Goal: Task Accomplishment & Management: Use online tool/utility

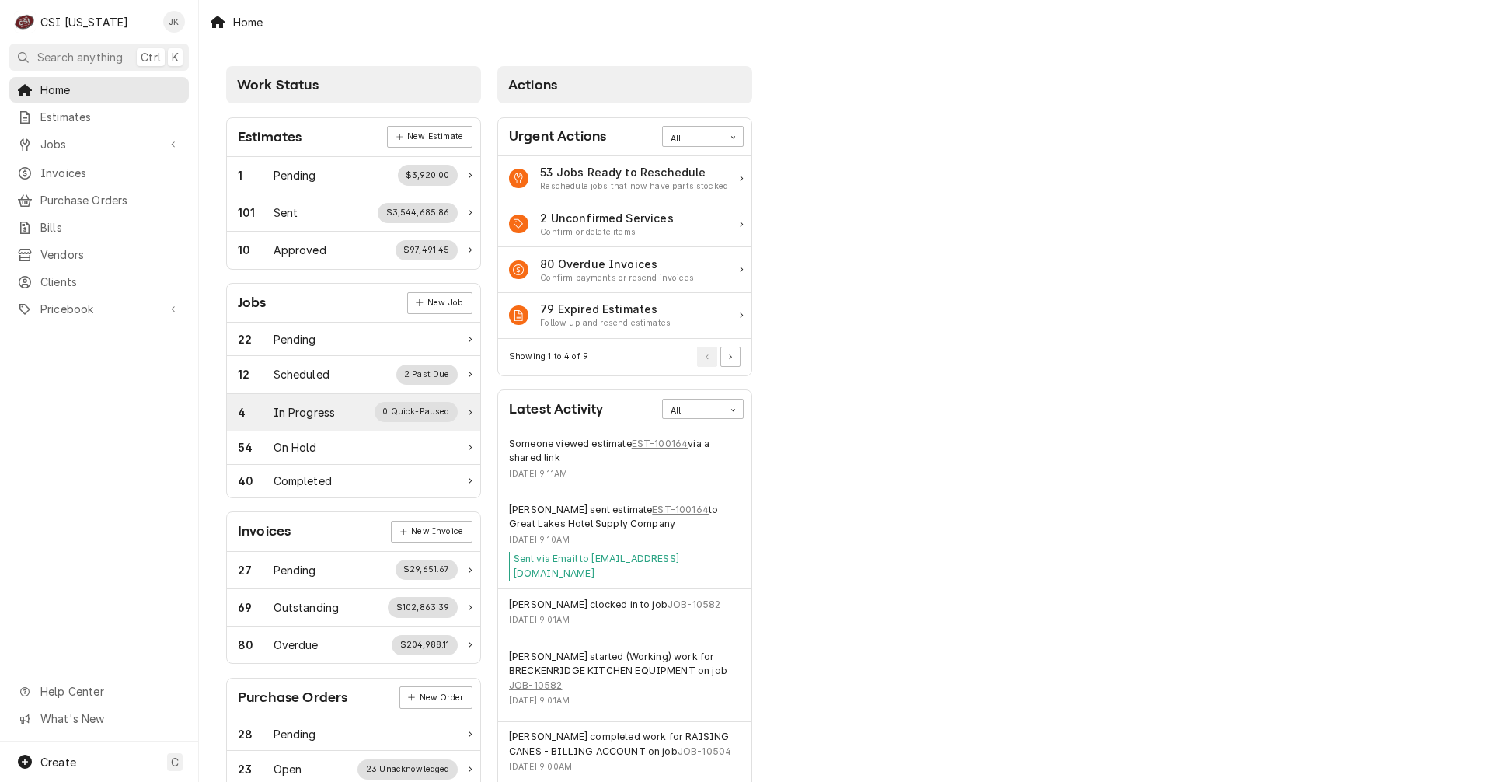
click at [293, 373] on div "In Progress" at bounding box center [305, 412] width 62 height 16
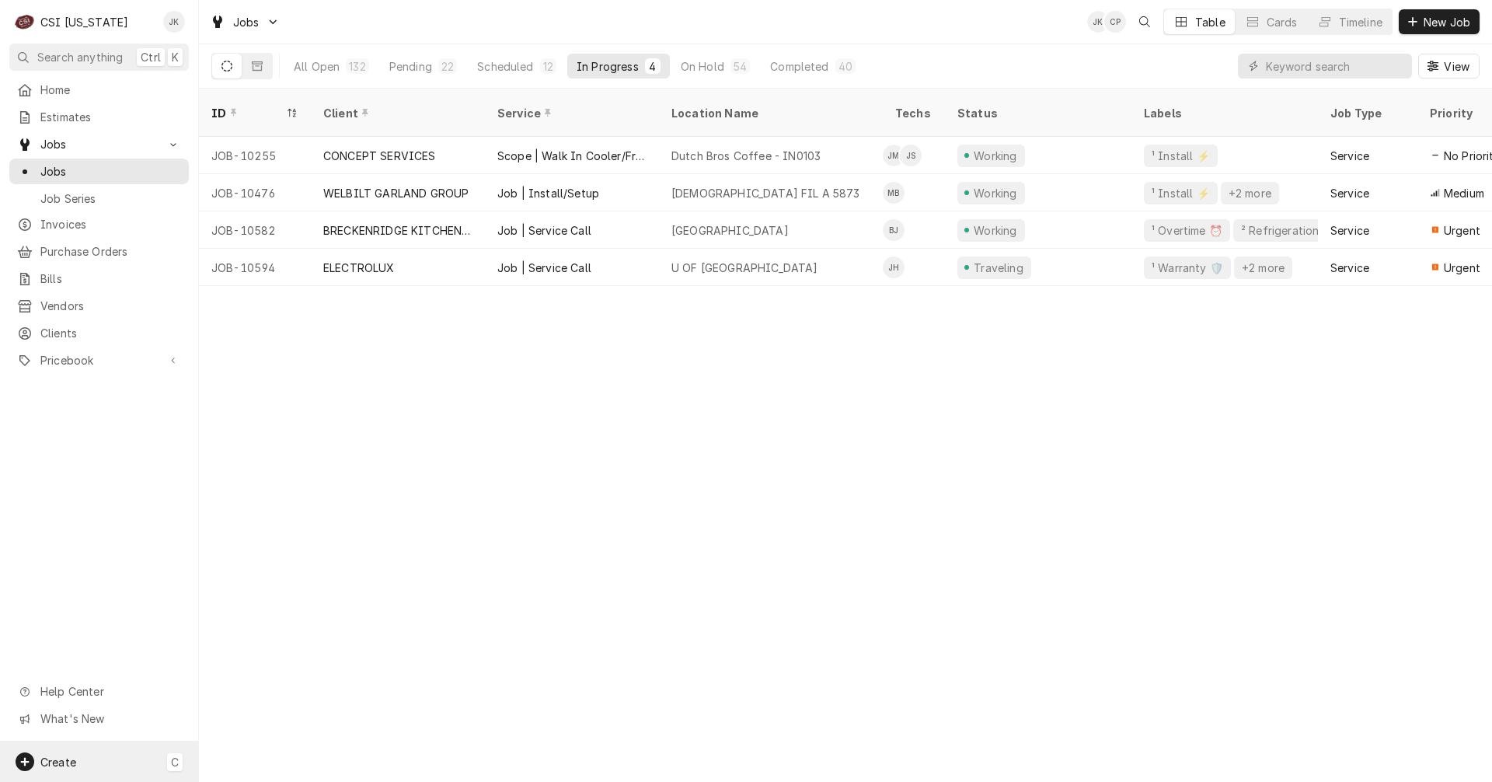
click at [115, 768] on div "Create C" at bounding box center [99, 761] width 198 height 40
click at [286, 654] on div "Purchase Order" at bounding box center [291, 655] width 104 height 16
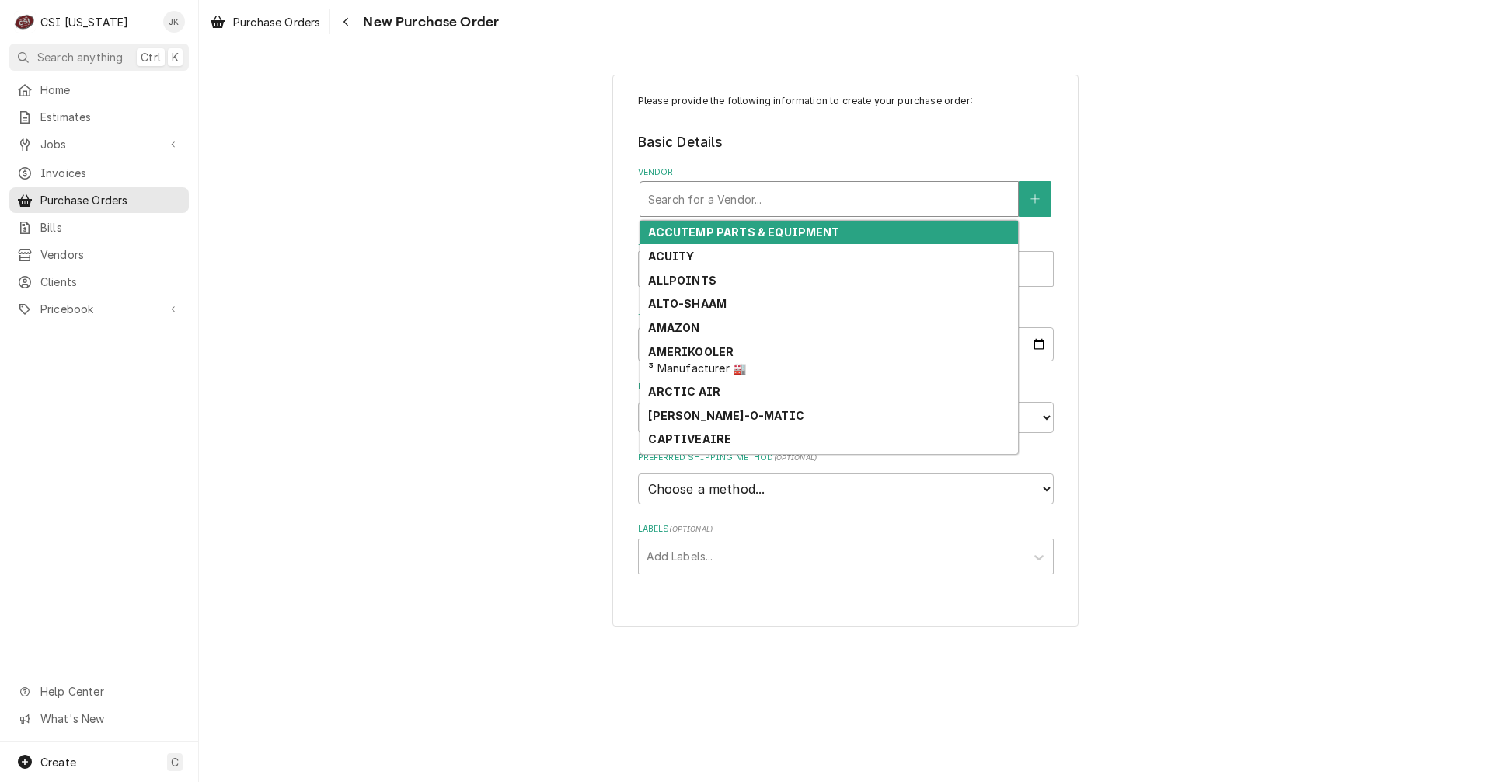
click at [724, 204] on div "Vendor" at bounding box center [829, 199] width 362 height 28
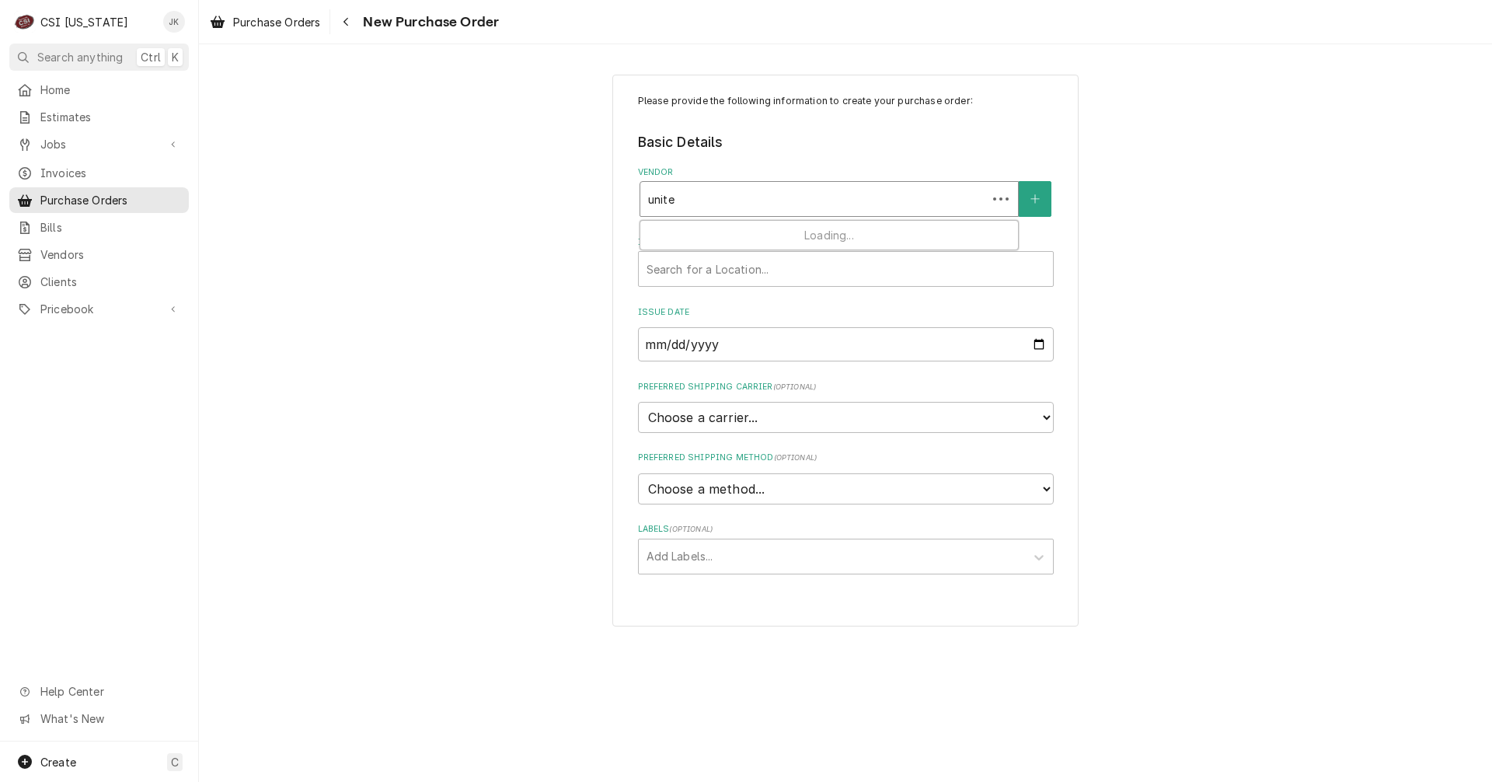
type input "united"
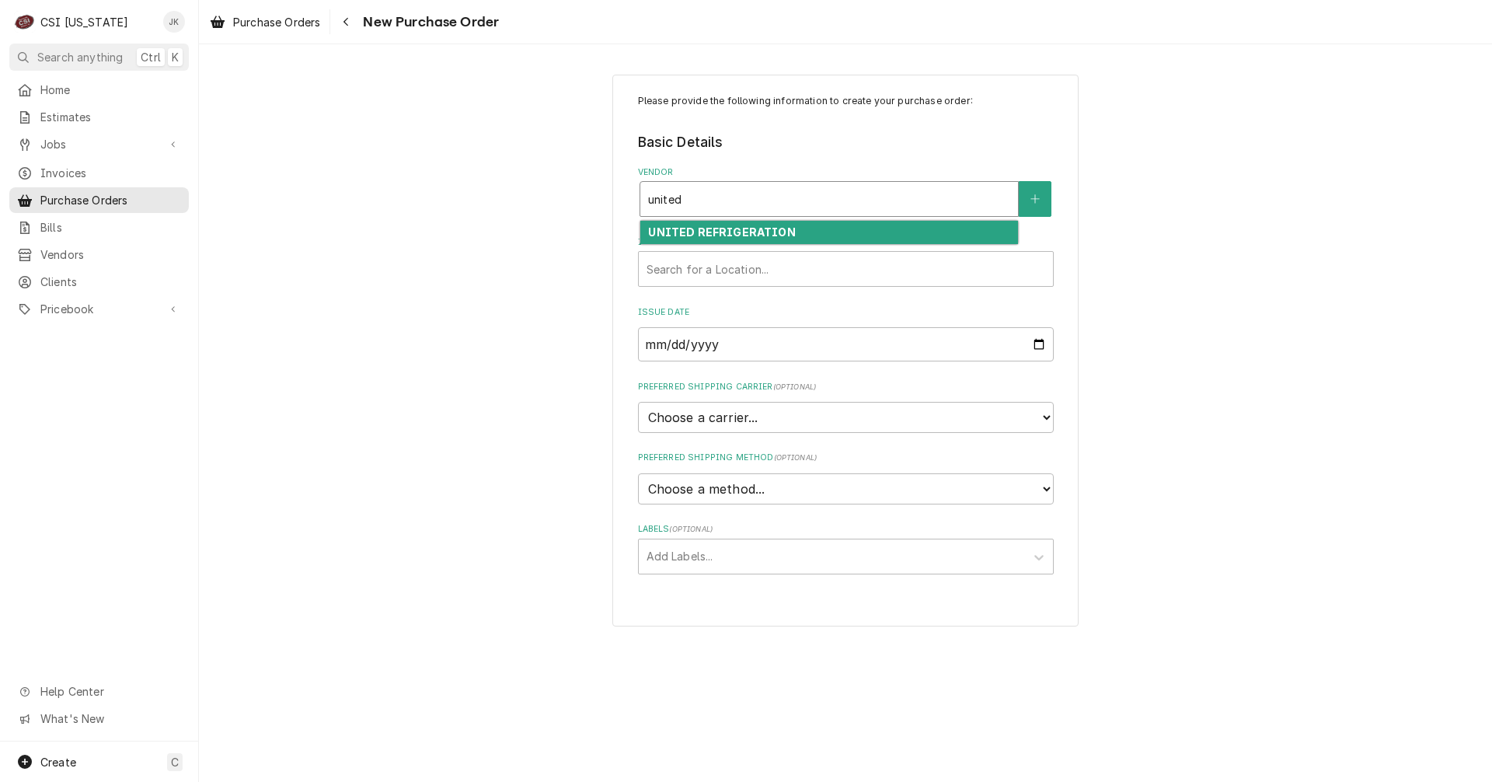
click at [722, 236] on strong "UNITED REFRIGERATION" at bounding box center [721, 231] width 147 height 13
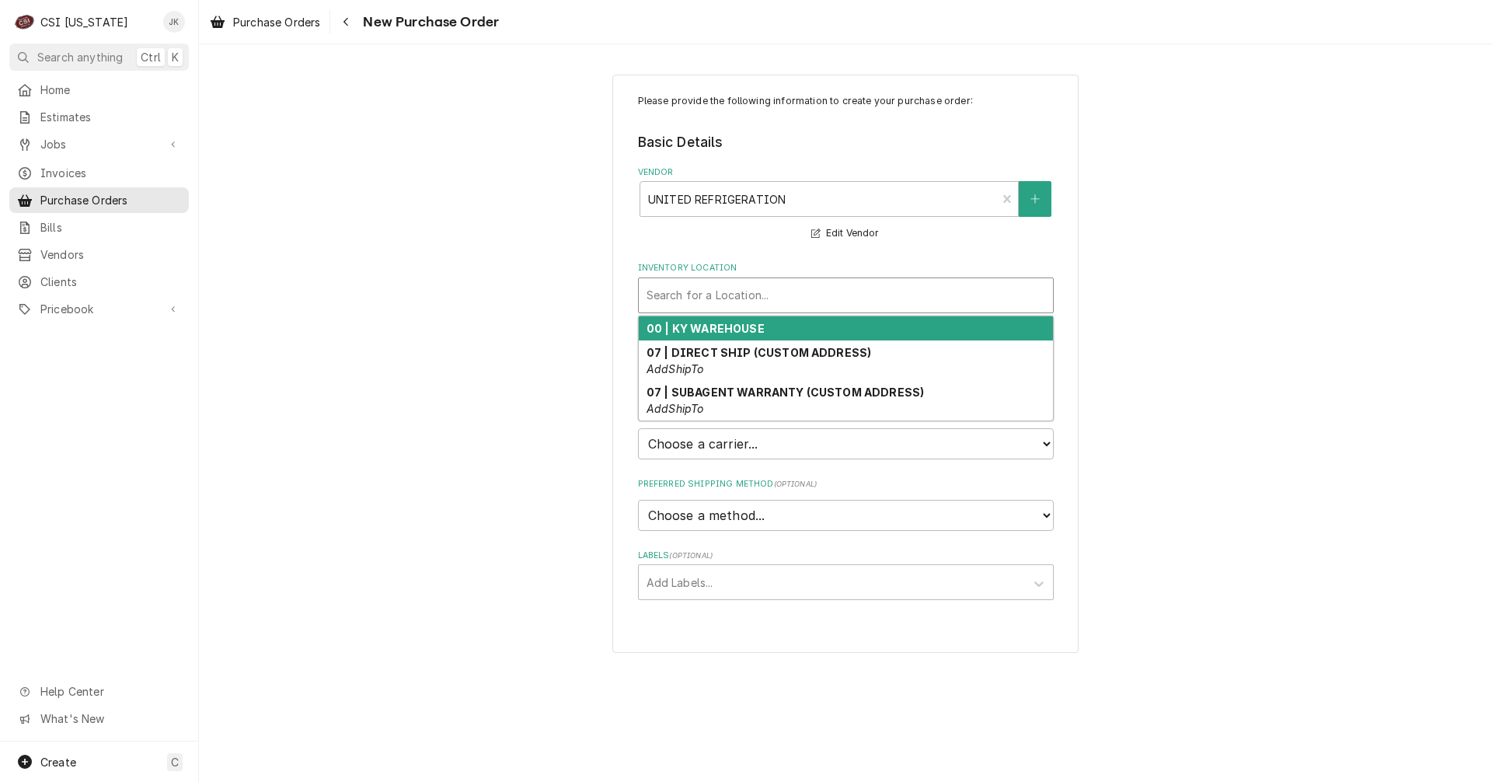
click at [737, 287] on div "Inventory Location" at bounding box center [846, 295] width 399 height 28
click at [741, 331] on strong "00 | KY WAREHOUSE" at bounding box center [706, 328] width 118 height 13
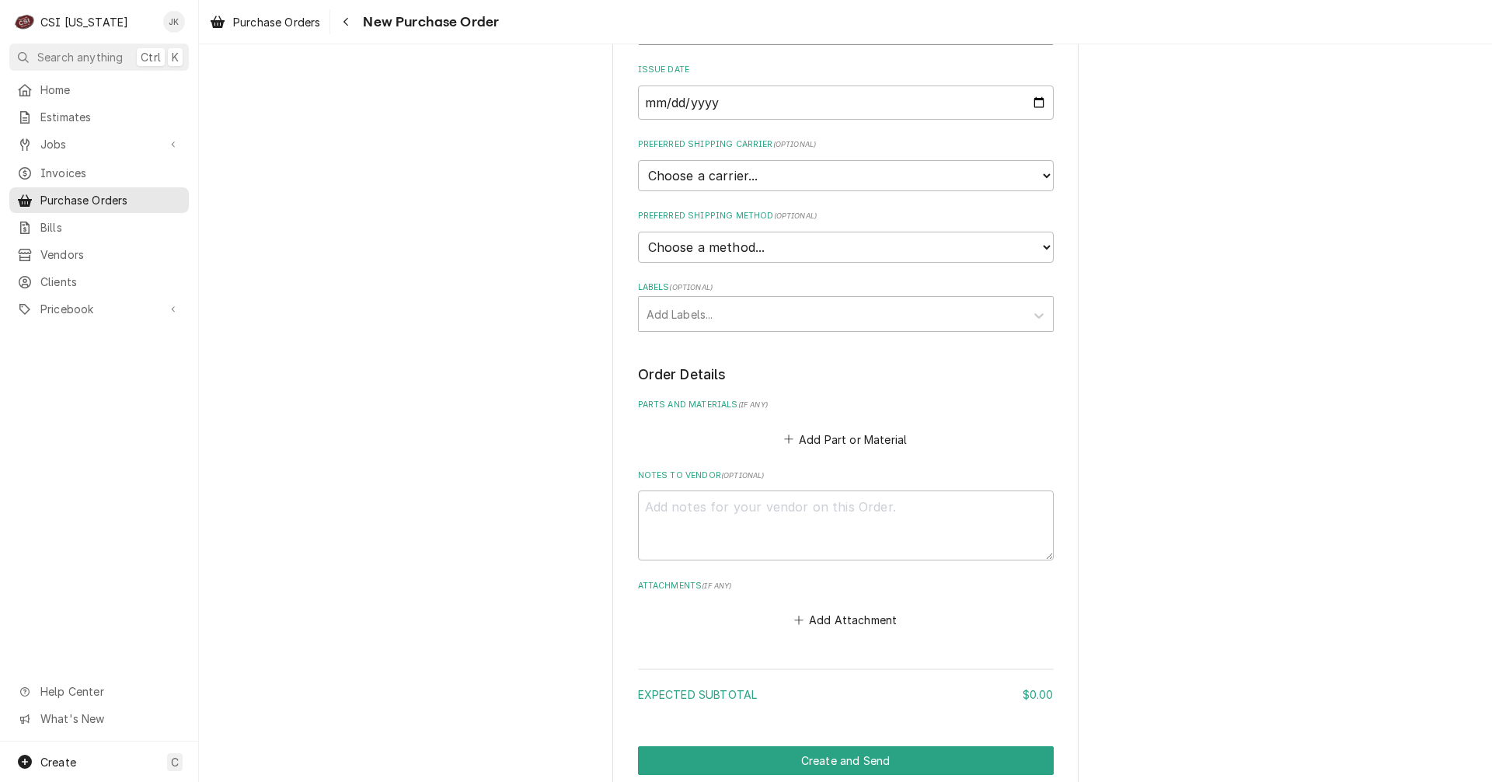
scroll to position [311, 0]
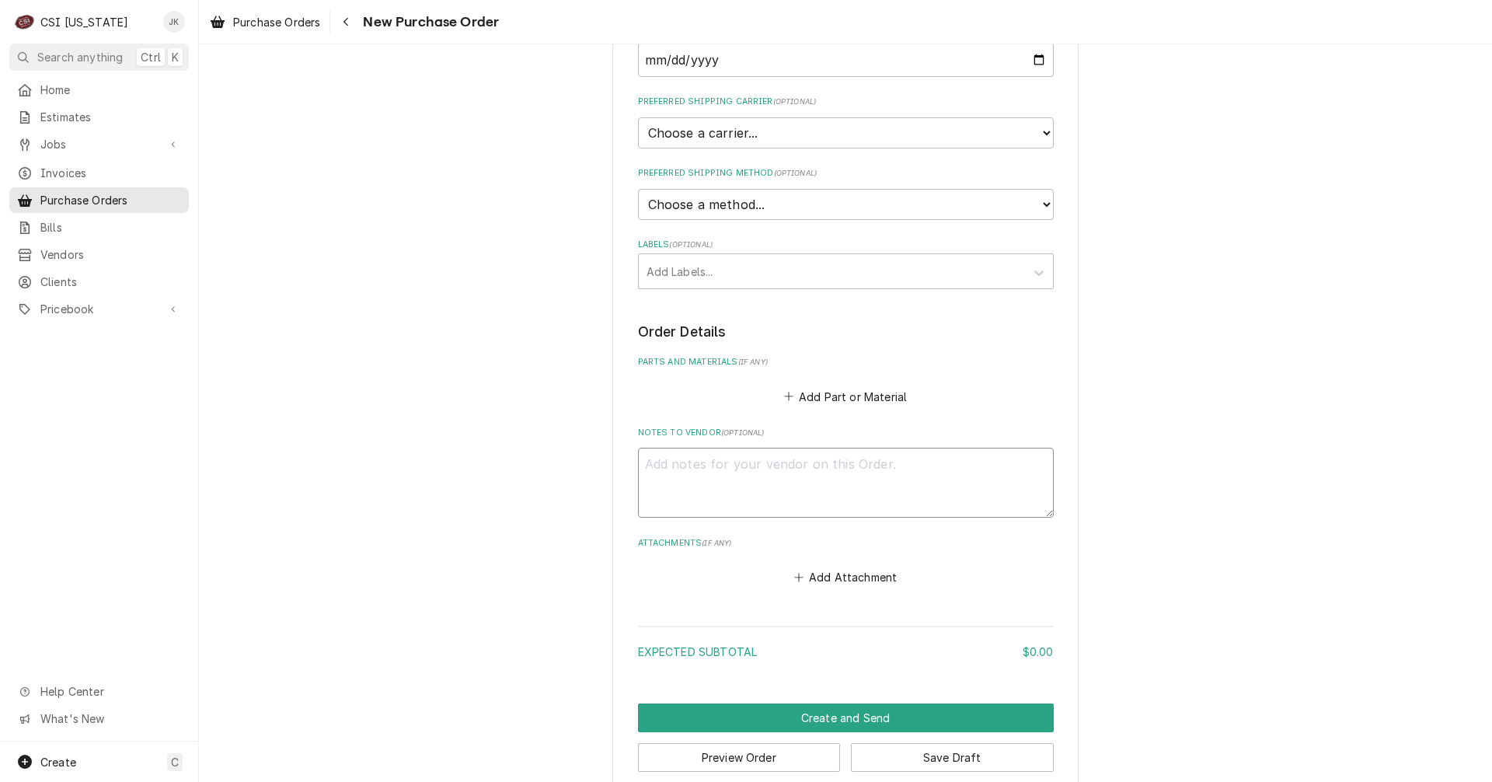
click at [745, 460] on textarea "Notes to Vendor ( optional )" at bounding box center [846, 483] width 416 height 70
click at [863, 398] on button "Add Part or Material" at bounding box center [845, 396] width 128 height 22
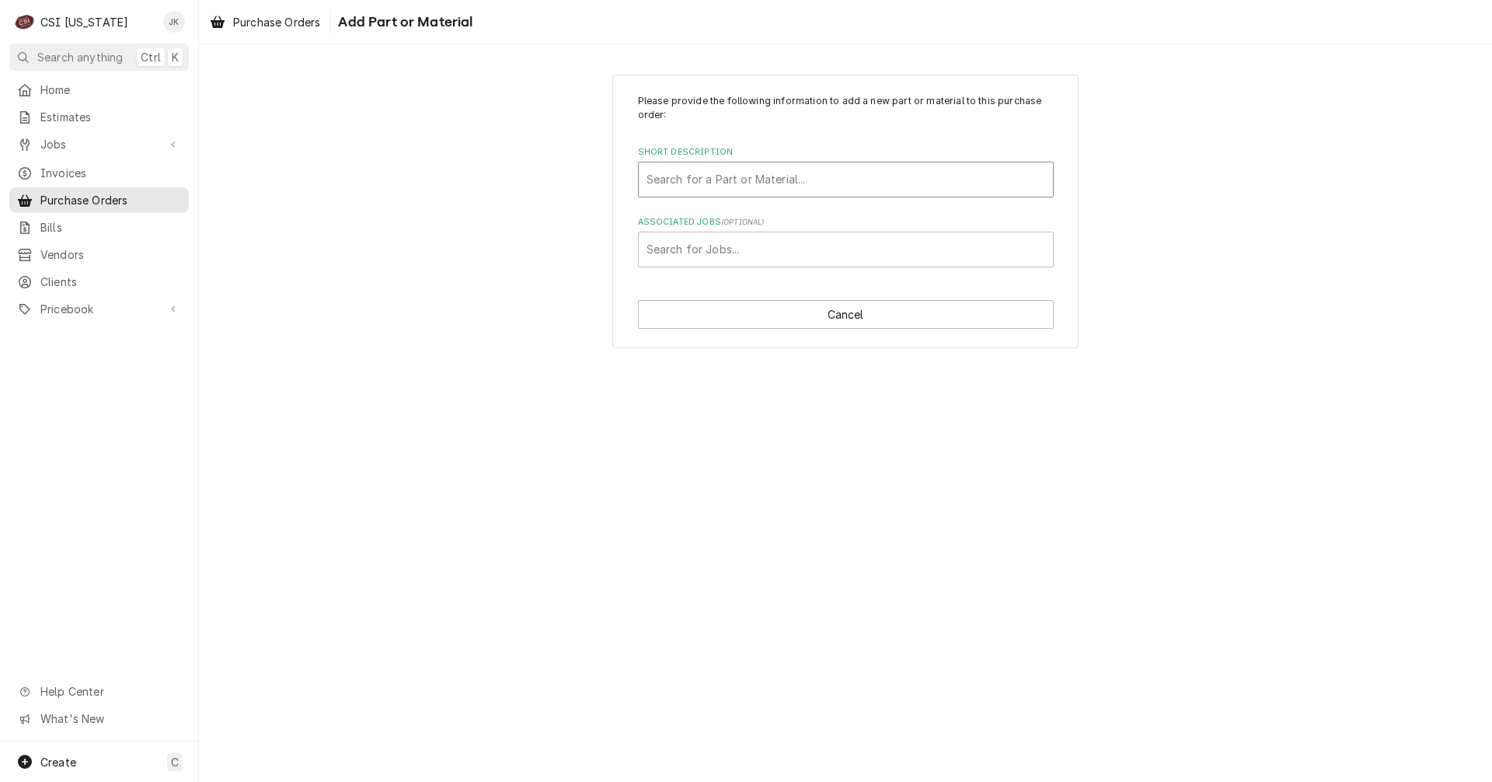
click at [739, 183] on div "Short Description" at bounding box center [846, 180] width 399 height 28
type input "sol"
click at [676, 179] on div "Short Description" at bounding box center [846, 180] width 399 height 28
type input "project"
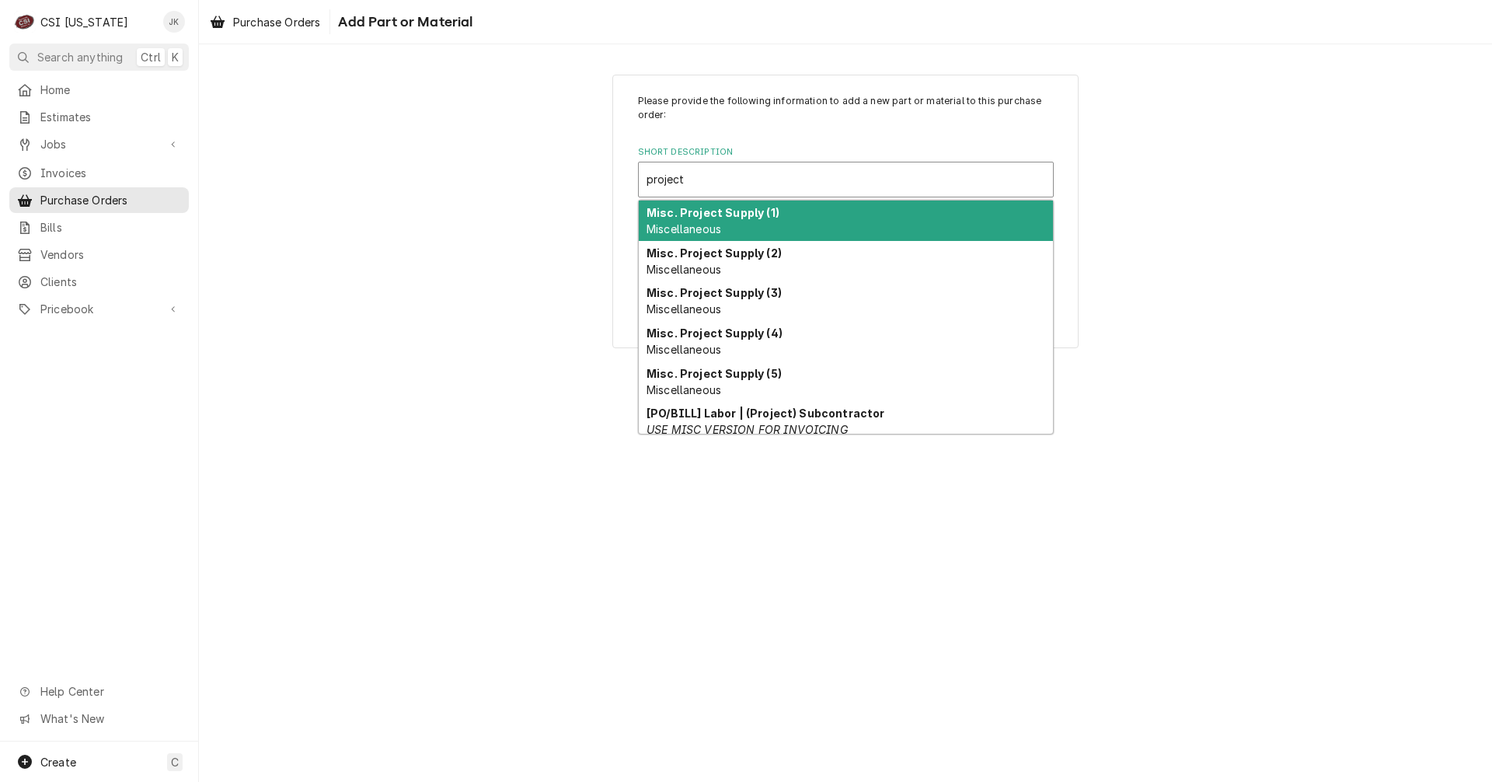
click at [731, 223] on div "Misc. Project Supply (1) Miscellaneous" at bounding box center [846, 221] width 414 height 40
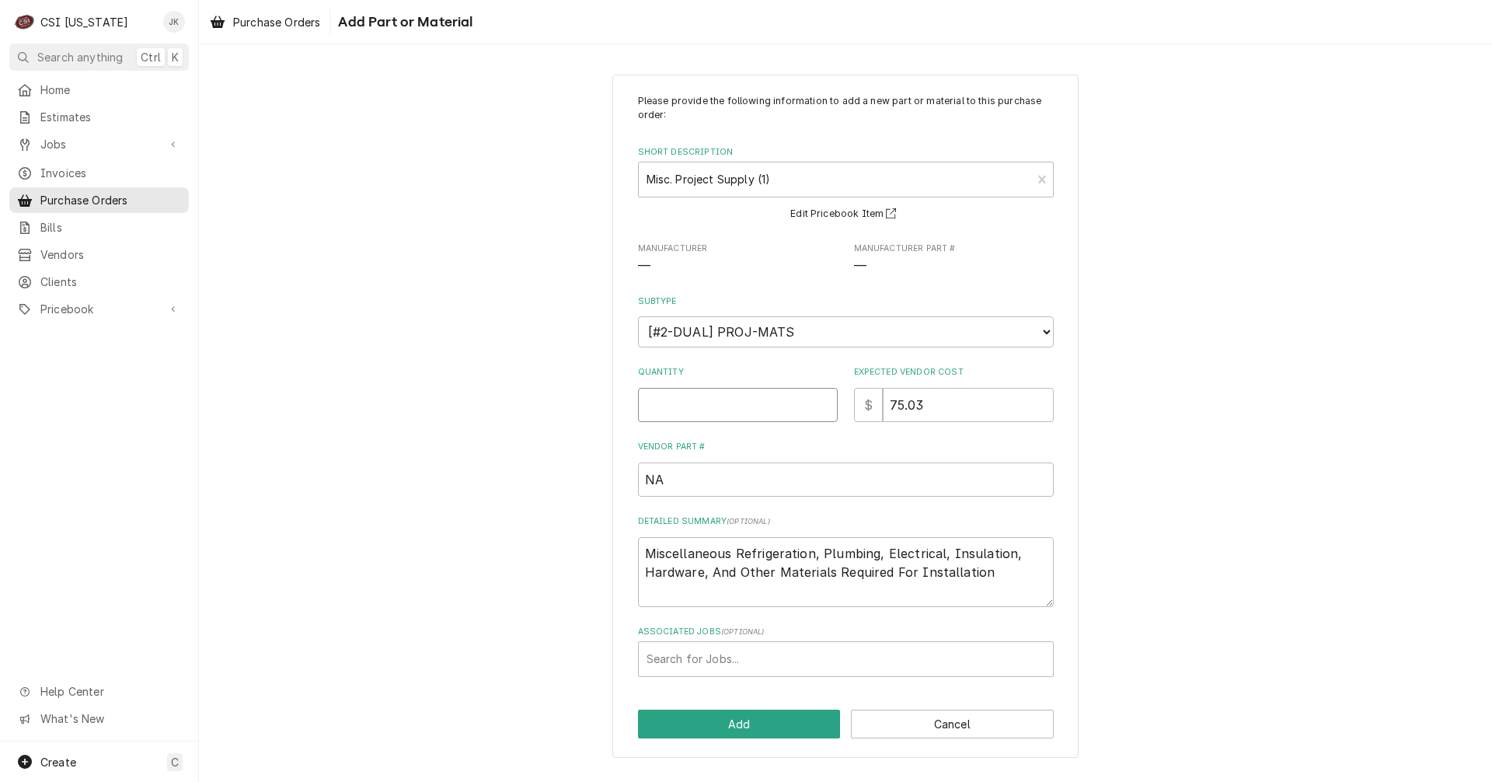
click at [807, 397] on input "Quantity" at bounding box center [738, 405] width 200 height 34
type textarea "x"
type input "1"
drag, startPoint x: 995, startPoint y: 577, endPoint x: 576, endPoint y: 536, distance: 420.8
click at [576, 536] on div "Please provide the following information to add a new part or material to this …" at bounding box center [845, 416] width 1293 height 711
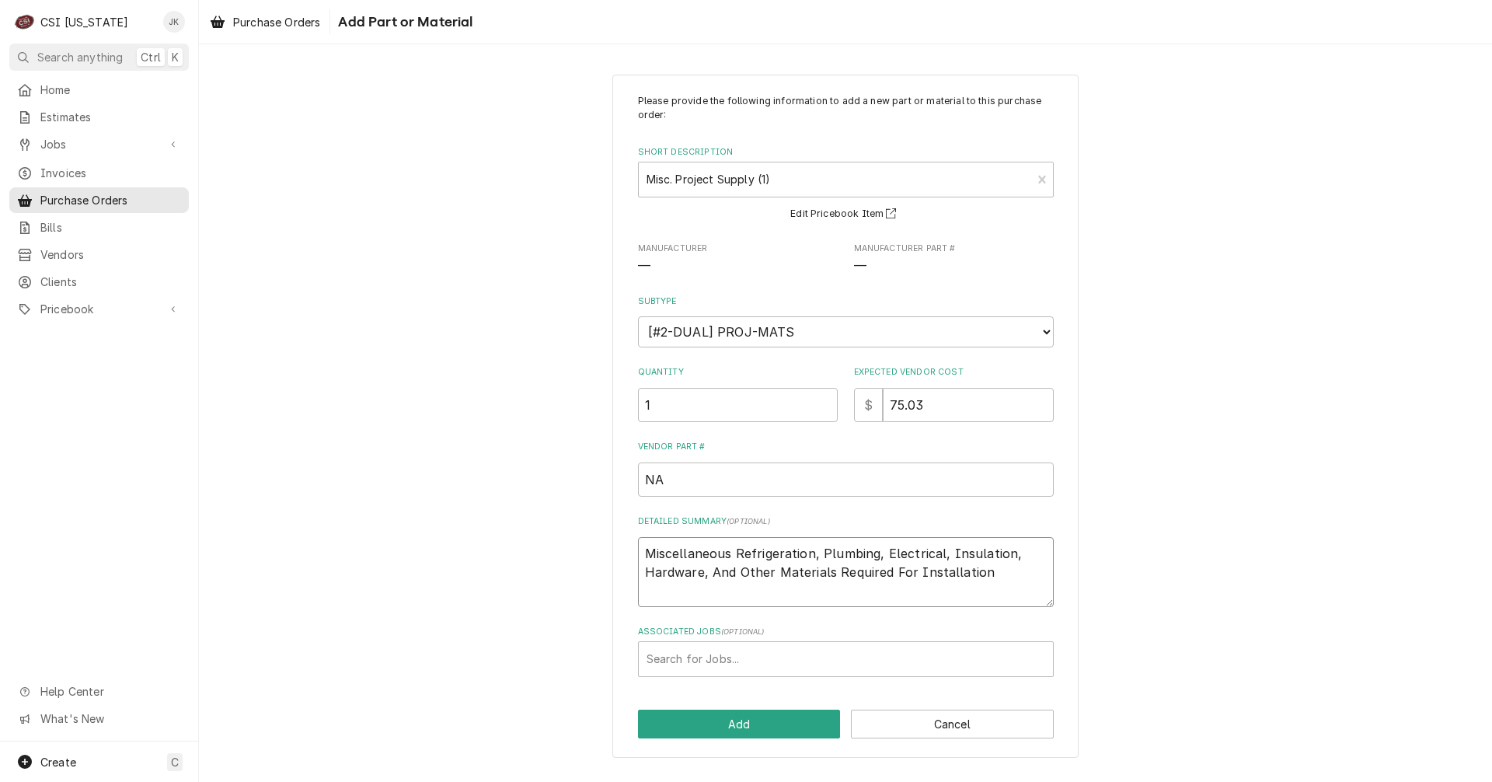
type textarea "x"
type textarea "S"
type textarea "x"
type textarea "So"
type textarea "x"
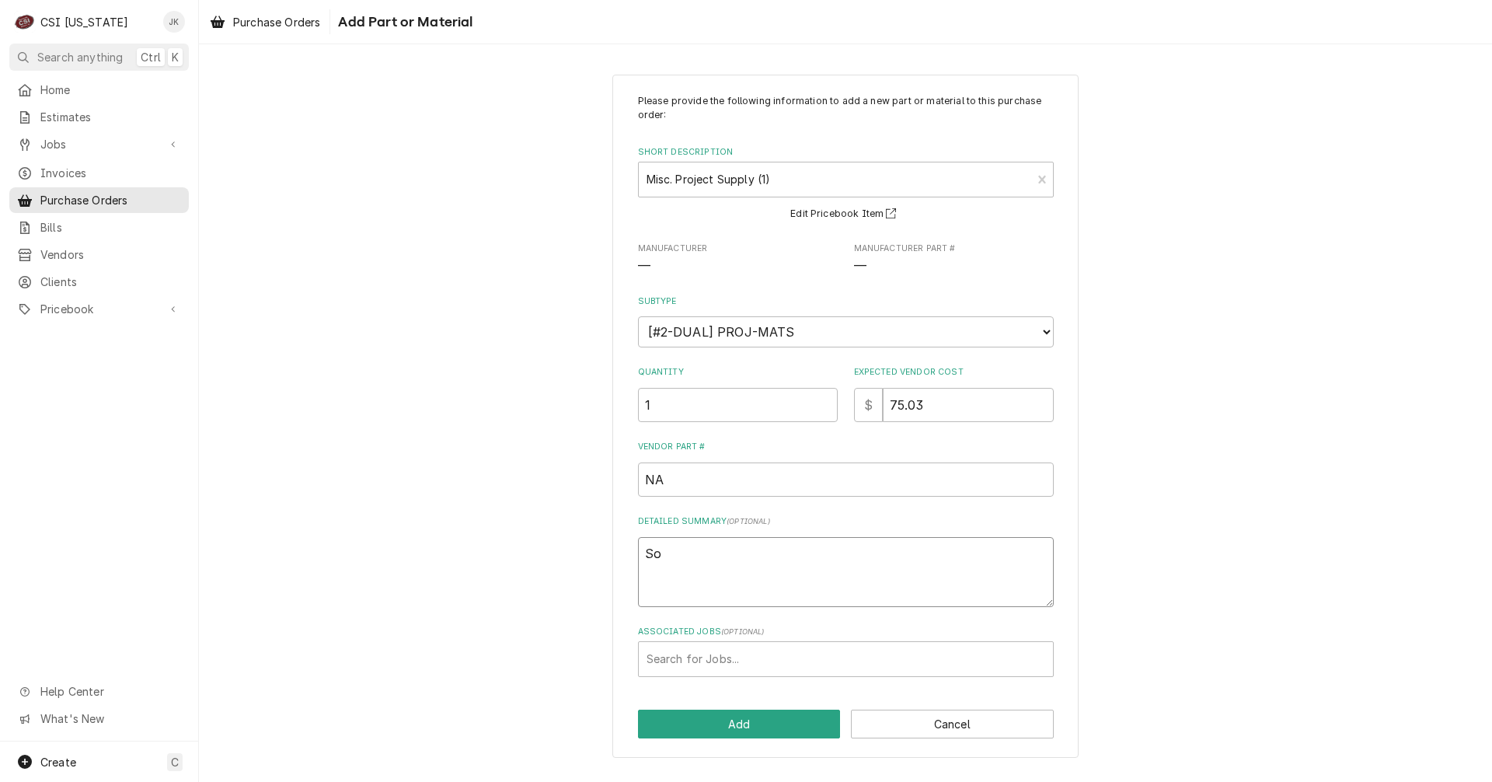
type textarea "Sol"
type textarea "x"
type textarea "Sole"
type textarea "x"
type textarea "Solen"
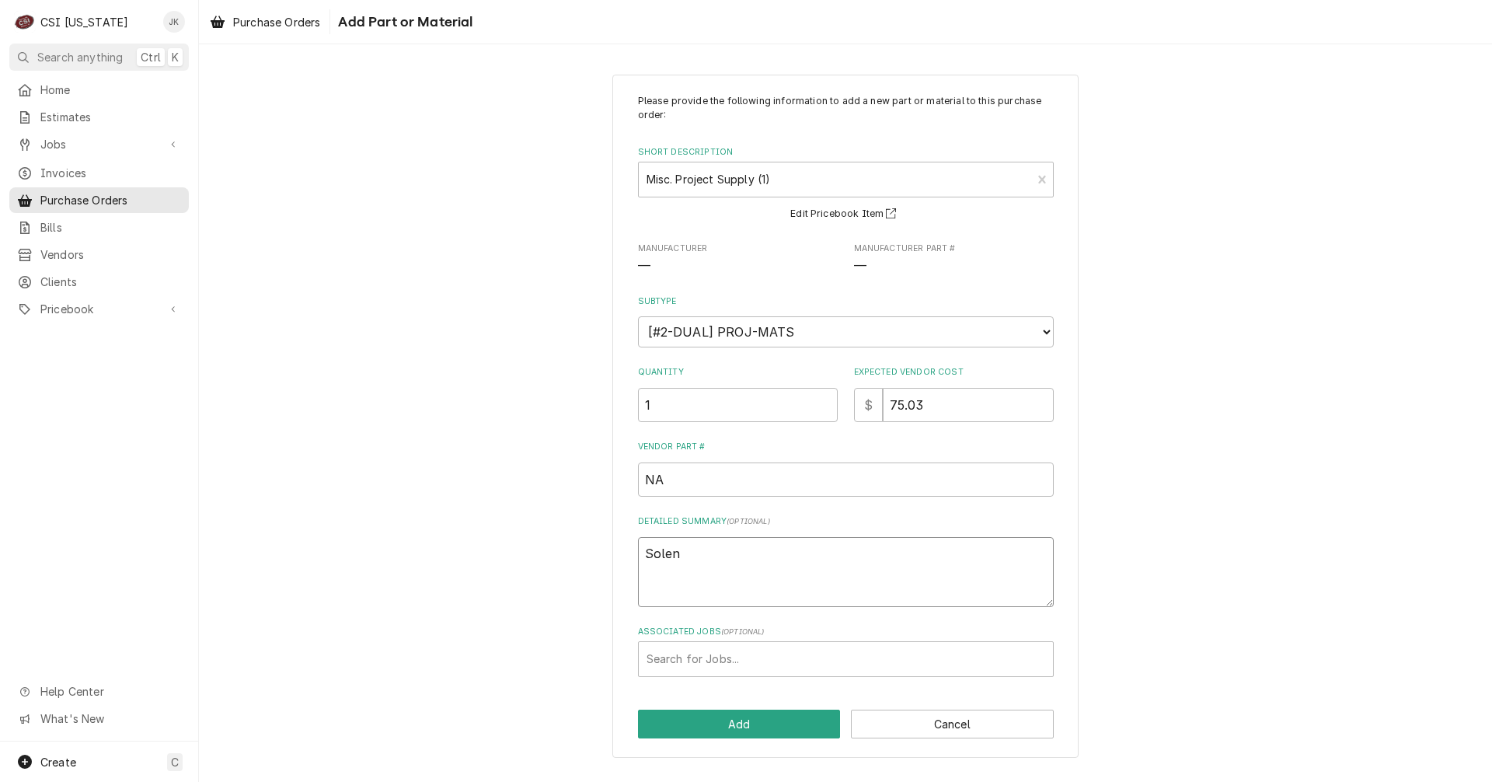
type textarea "x"
type textarea "Soleno"
type textarea "x"
type textarea "Solenoi"
type textarea "x"
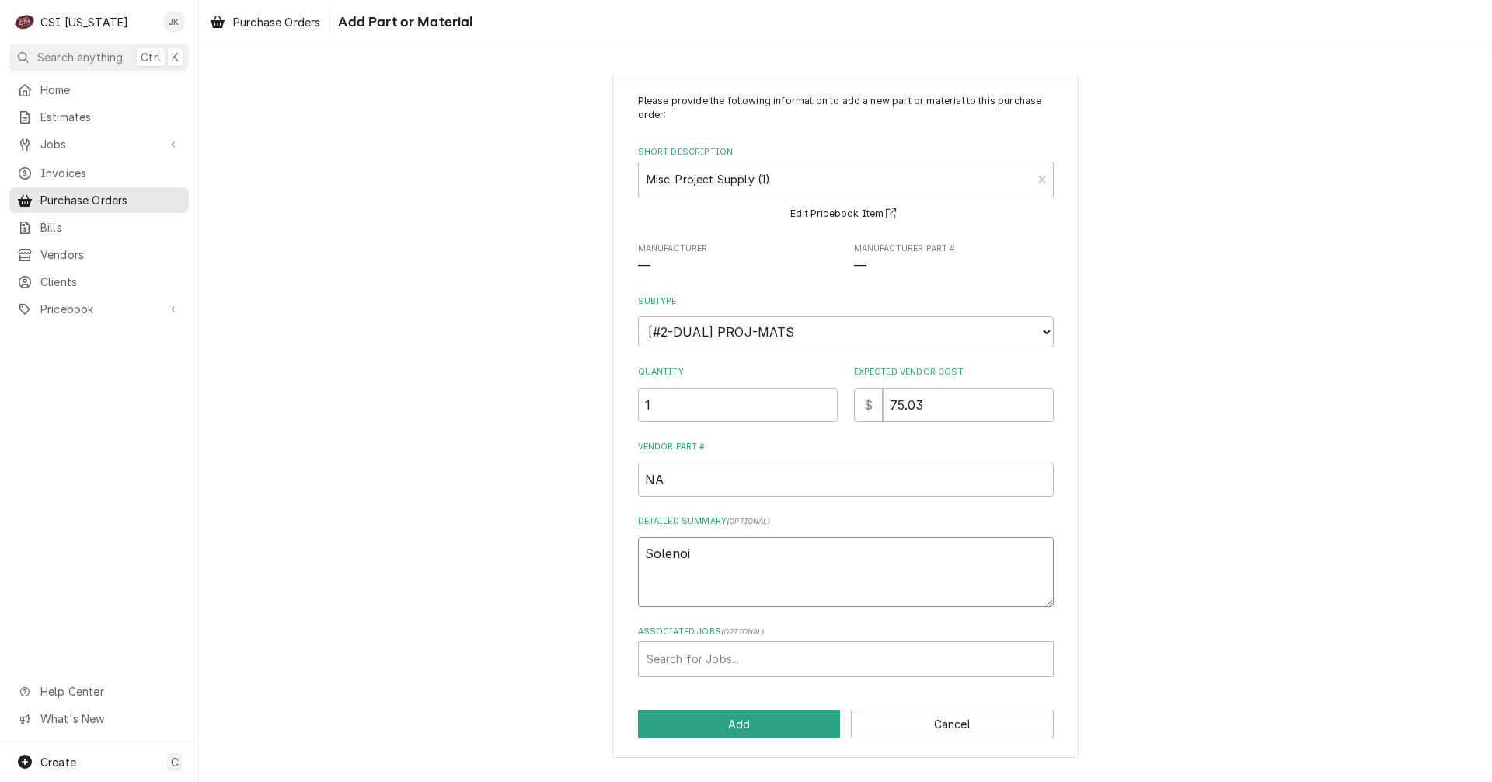
type textarea "Solenoid"
type textarea "x"
type textarea "Solenoid"
type textarea "x"
type textarea "Solenoid v"
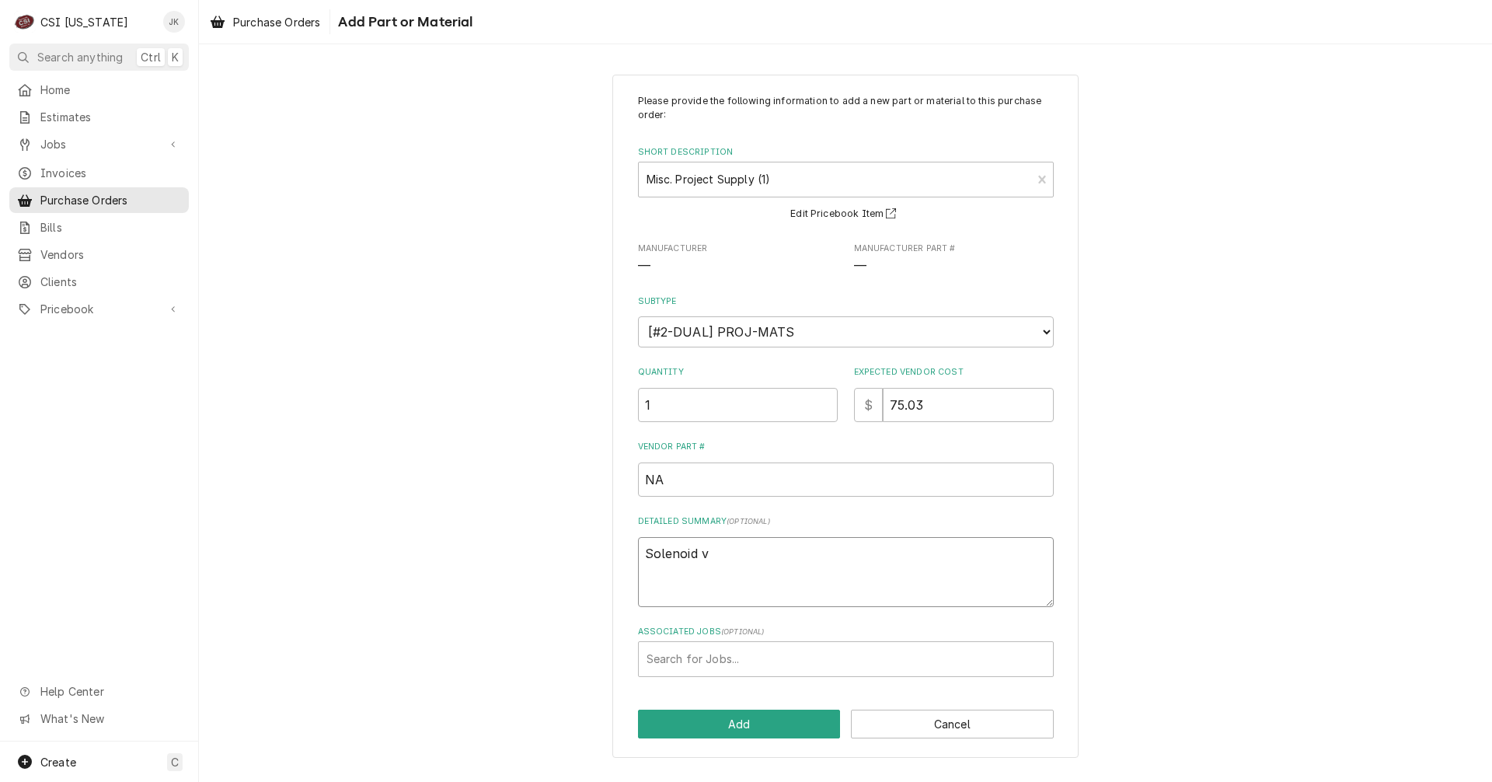
type textarea "x"
type textarea "Solenoid va"
type textarea "x"
type textarea "Solenoid val"
type textarea "x"
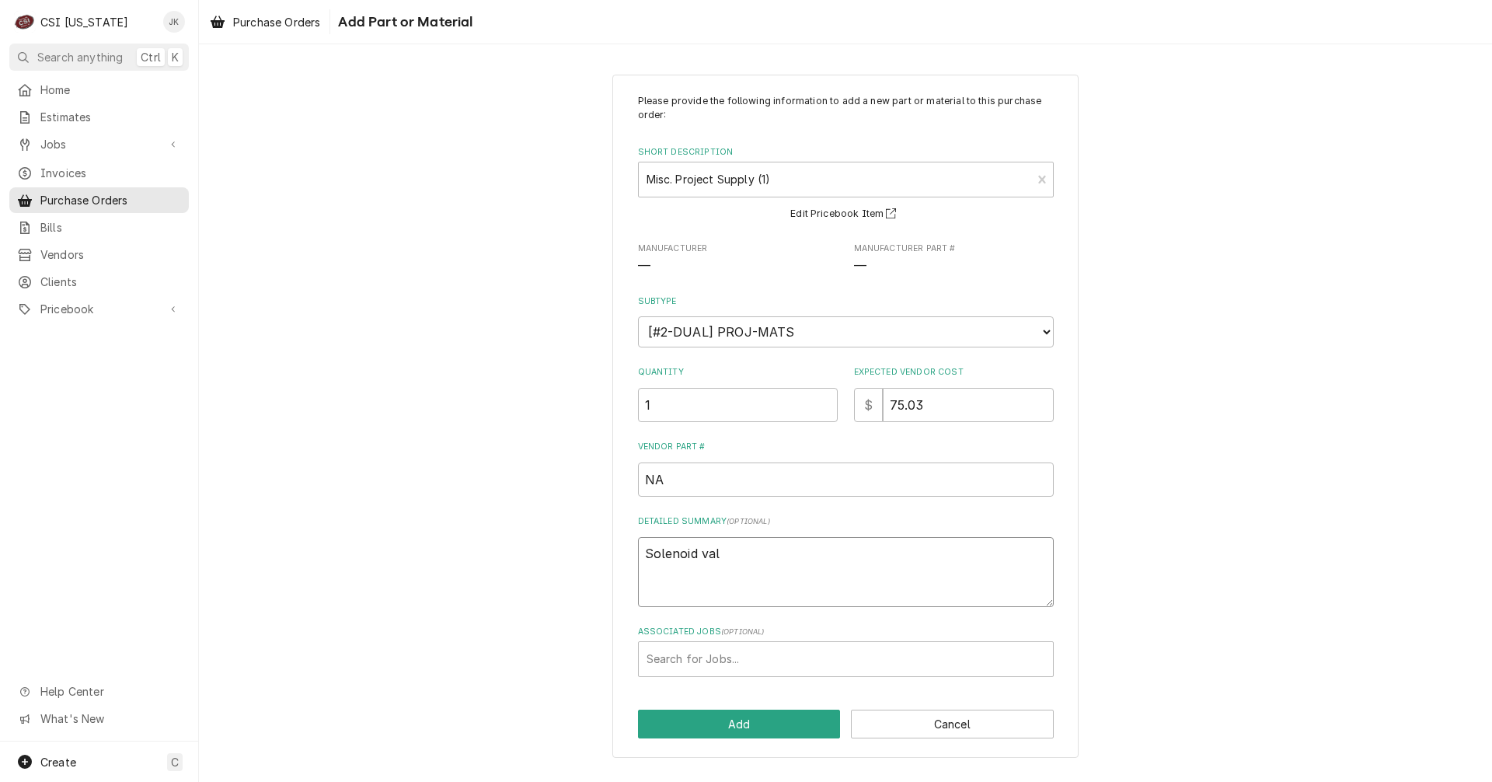
type textarea "Solenoid valv"
type textarea "x"
type textarea "Solenoid valve"
type textarea "x"
type textarea "Solenoid valve"
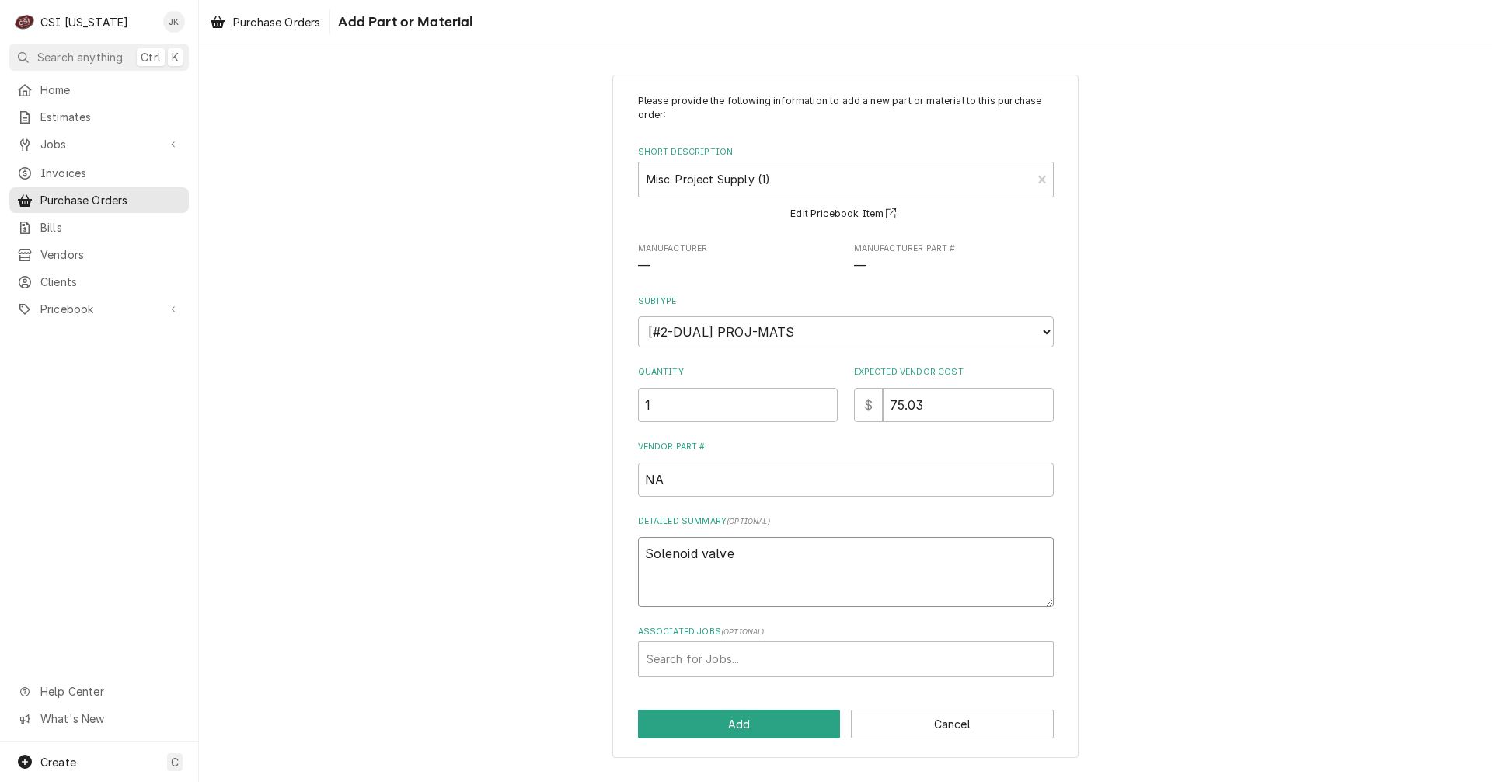
type textarea "x"
type textarea "Solenoid valve a"
type textarea "x"
type textarea "Solenoid valve an"
type textarea "x"
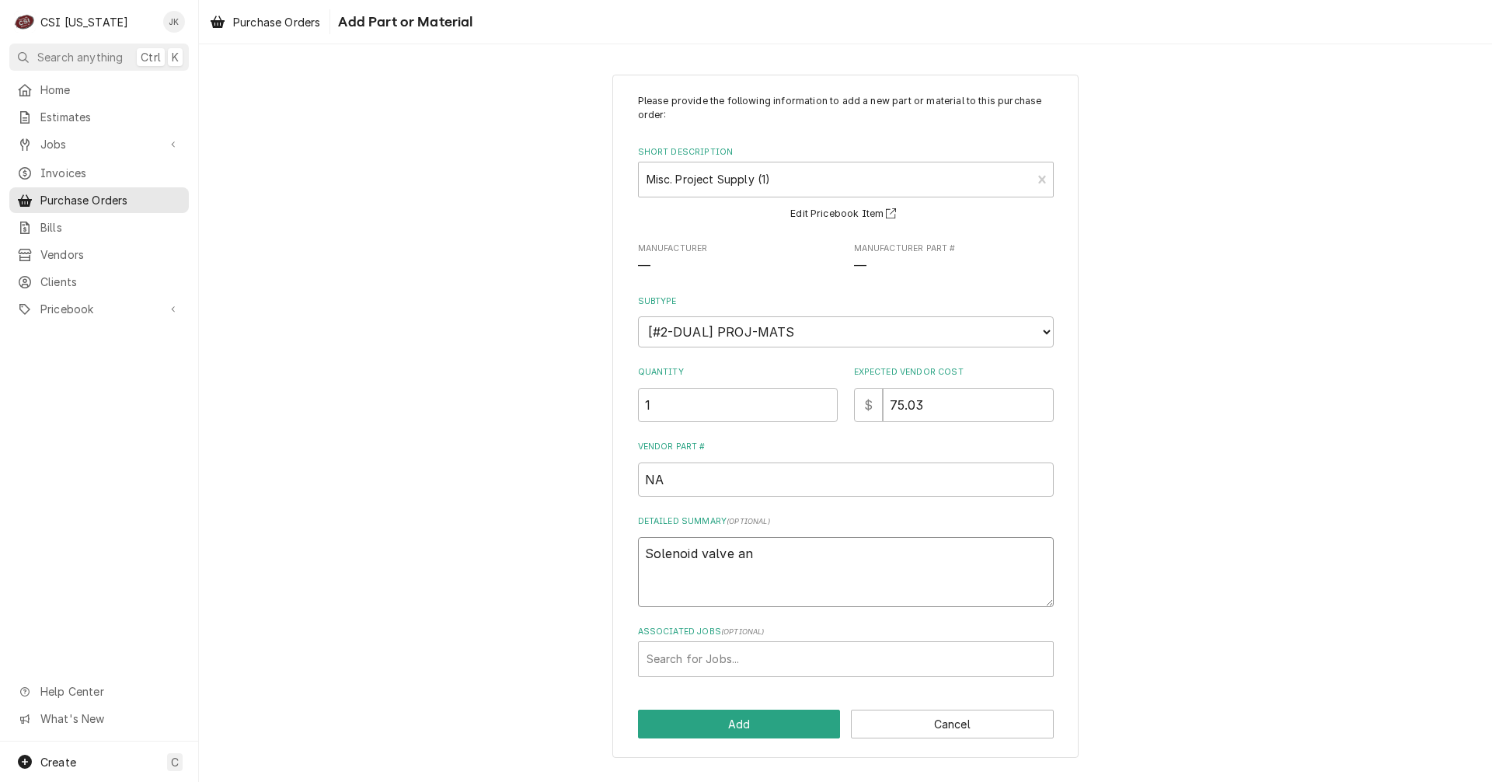
type textarea "Solenoid valve and"
type textarea "x"
type textarea "Solenoid valve and"
type textarea "x"
type textarea "Solenoid valve and"
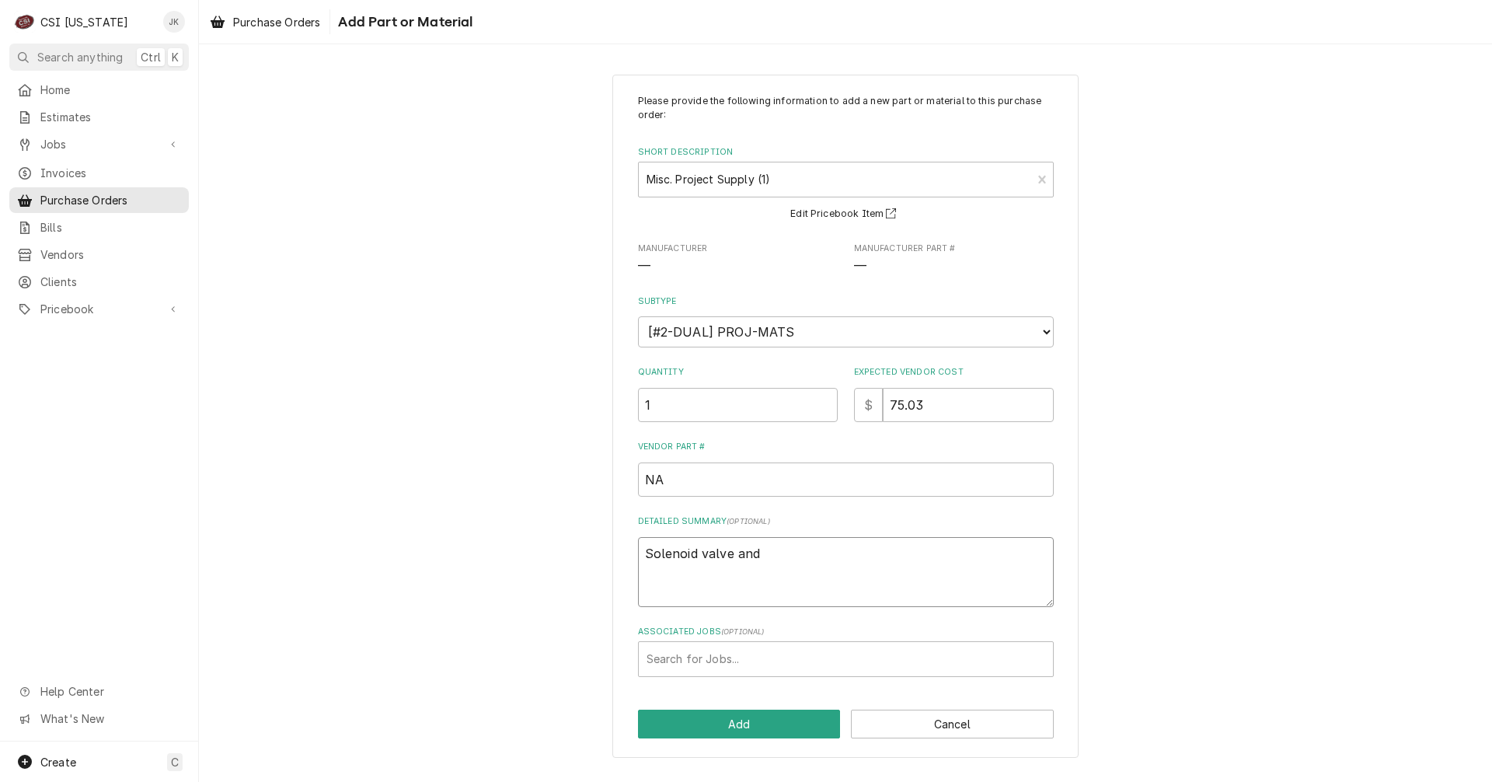
type textarea "x"
type textarea "Solenoid valve an"
type textarea "x"
type textarea "Solenoid valve a"
type textarea "x"
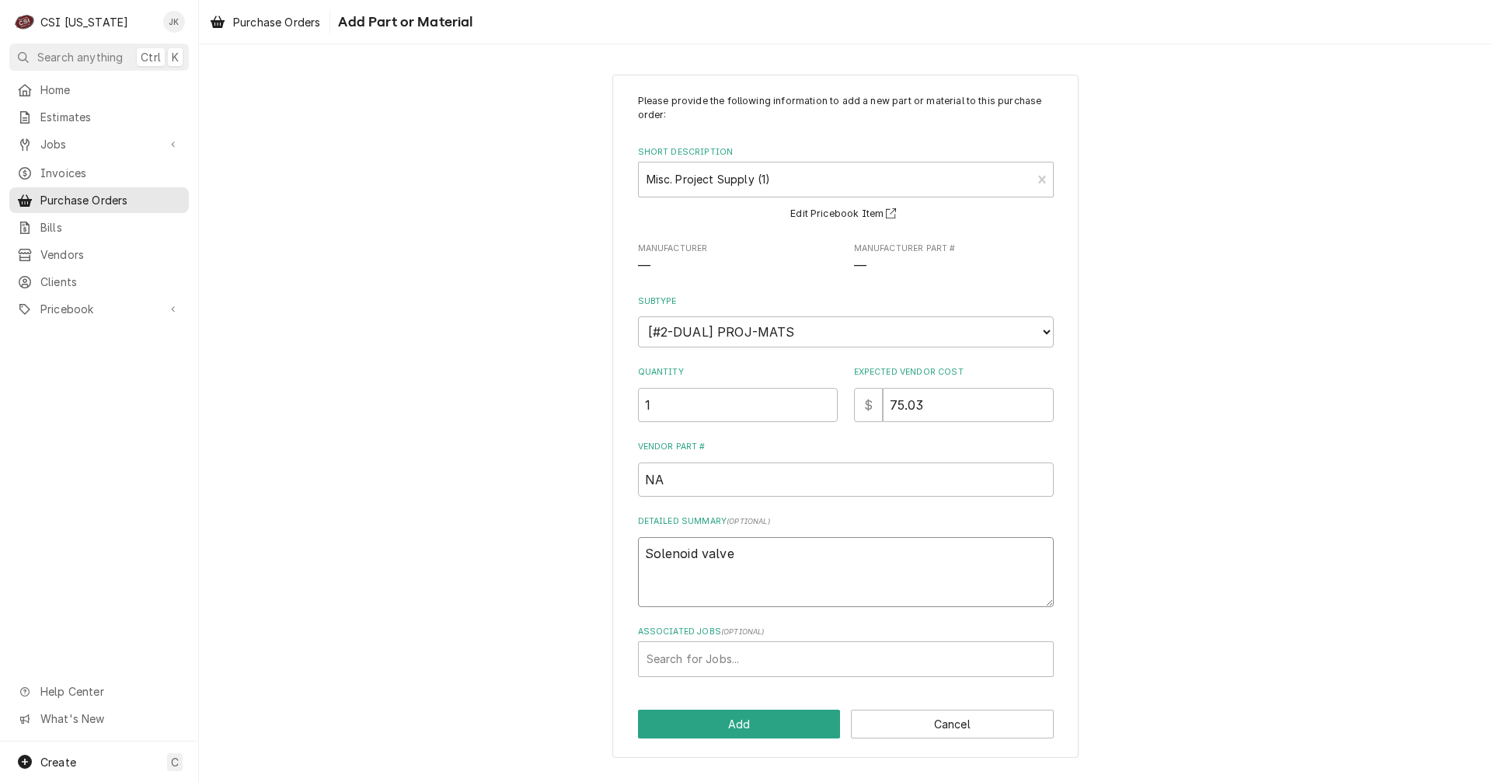
type textarea "Solenoid valve"
click at [750, 639] on div "Associated Jobs ( optional ) Search for Jobs..." at bounding box center [846, 651] width 416 height 51
click at [745, 646] on div "Associated Jobs" at bounding box center [846, 659] width 399 height 28
type input "10255"
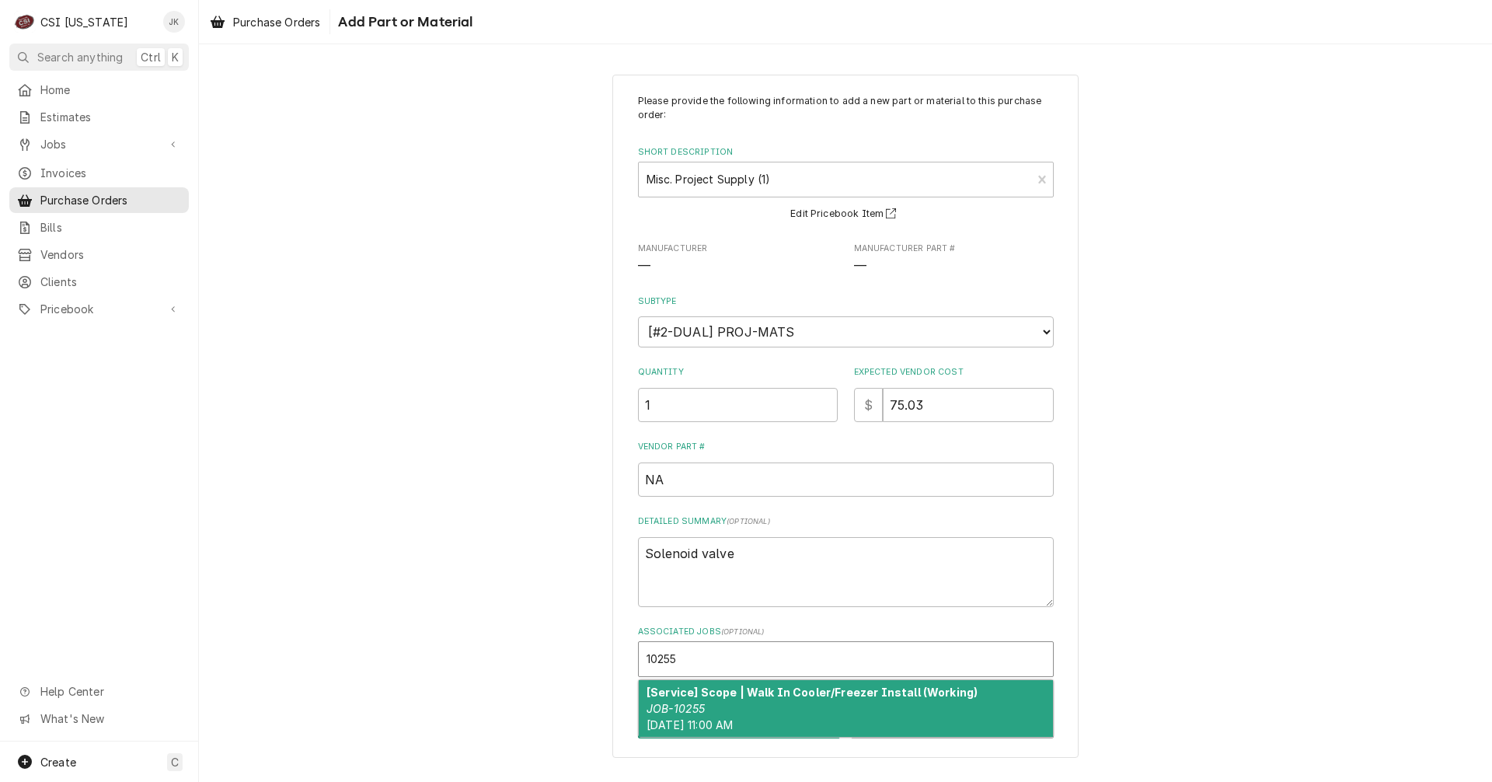
click at [780, 707] on div "[Service] Scope | Walk In Cooler/Freezer Install (Working) JOB-10255 Wed, Sep 1…" at bounding box center [846, 708] width 414 height 57
type textarea "x"
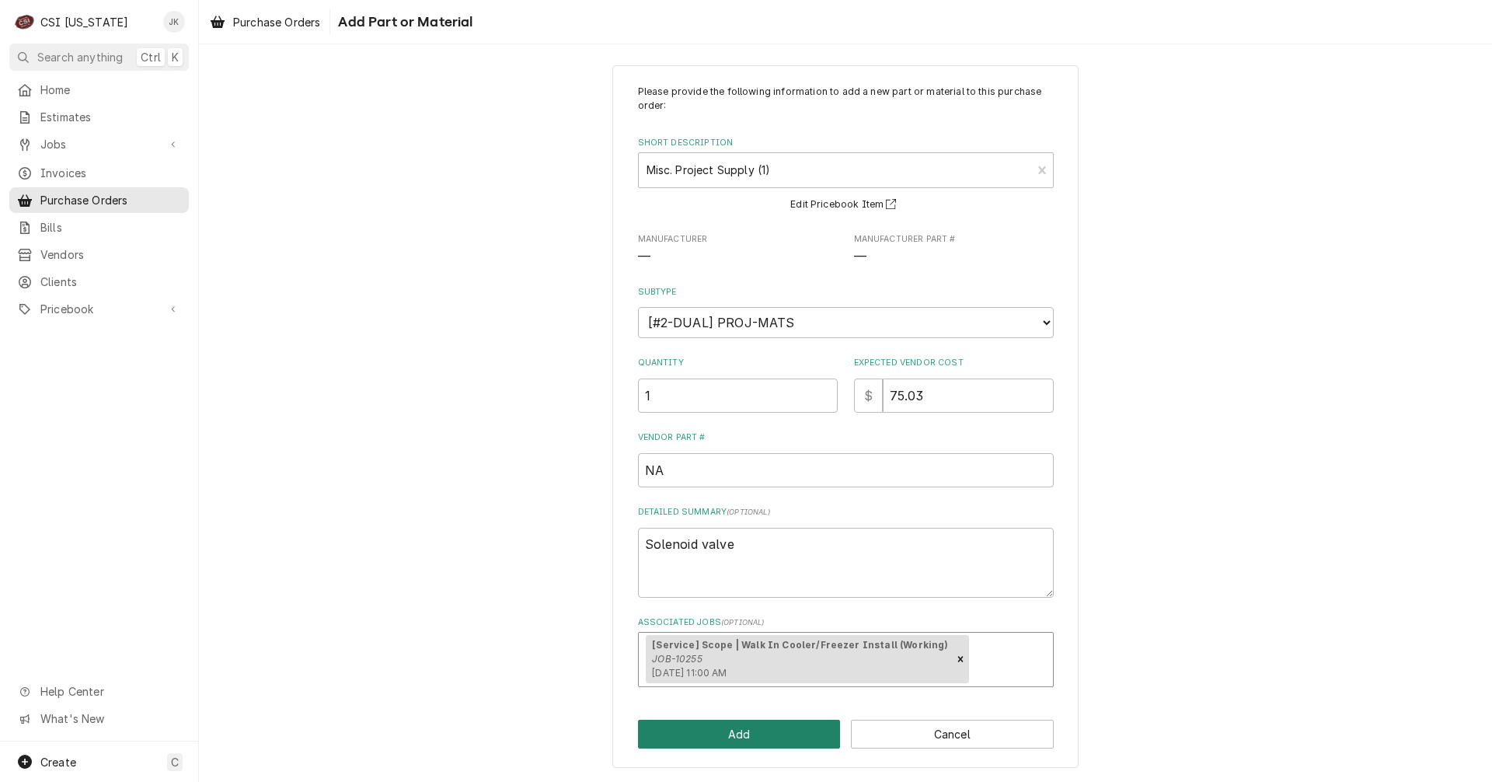
click at [775, 742] on button "Add" at bounding box center [739, 734] width 203 height 29
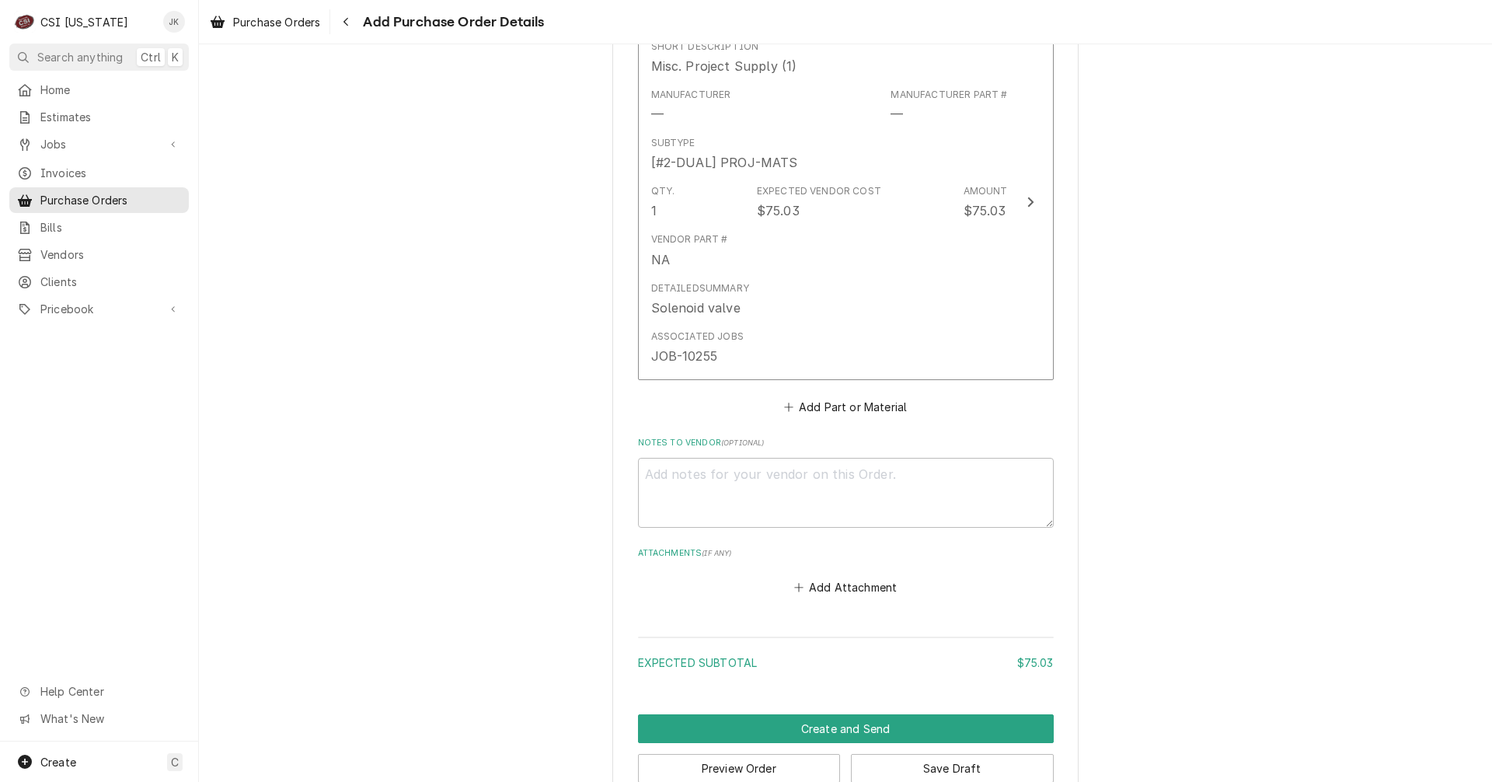
scroll to position [698, 0]
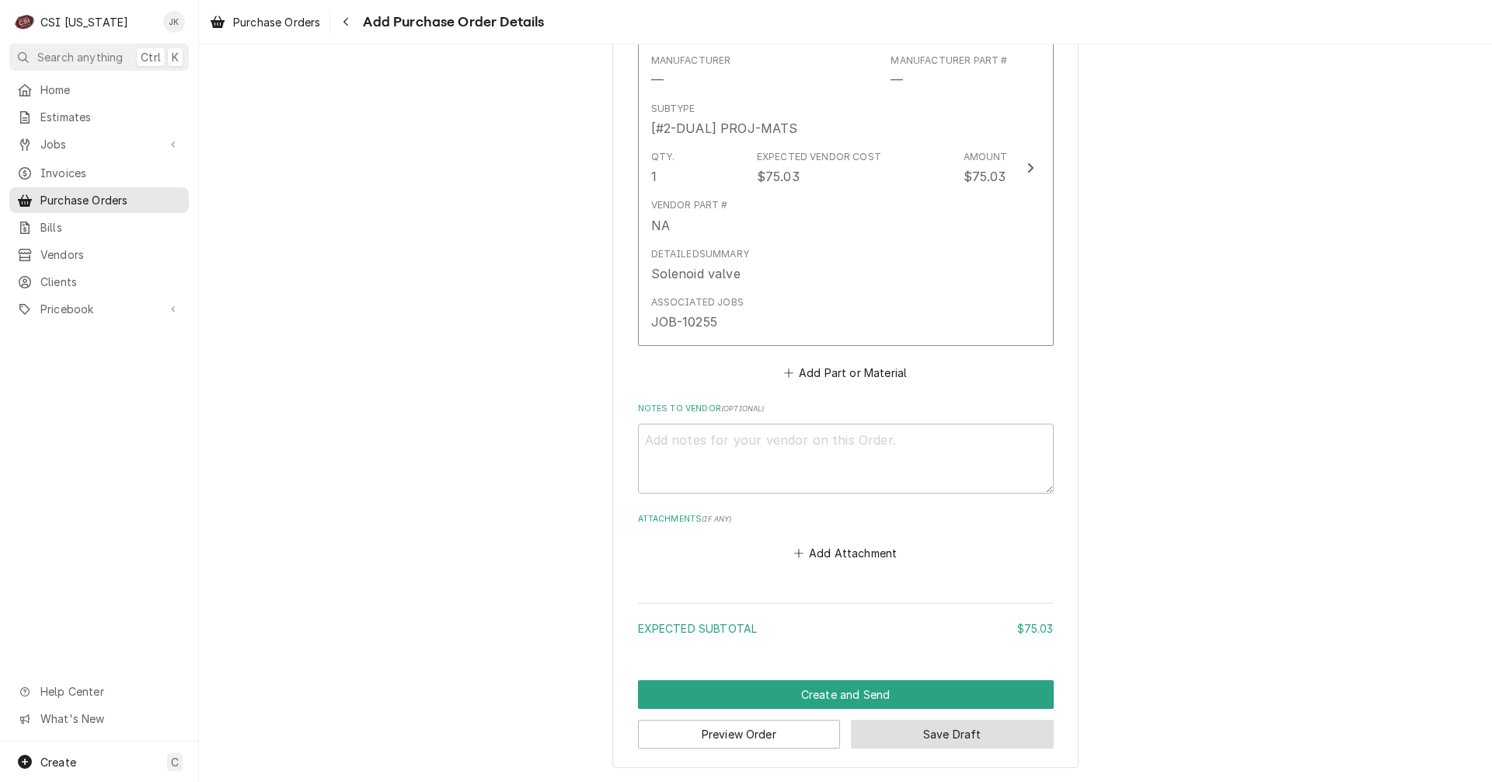
click at [972, 727] on button "Save Draft" at bounding box center [952, 734] width 203 height 29
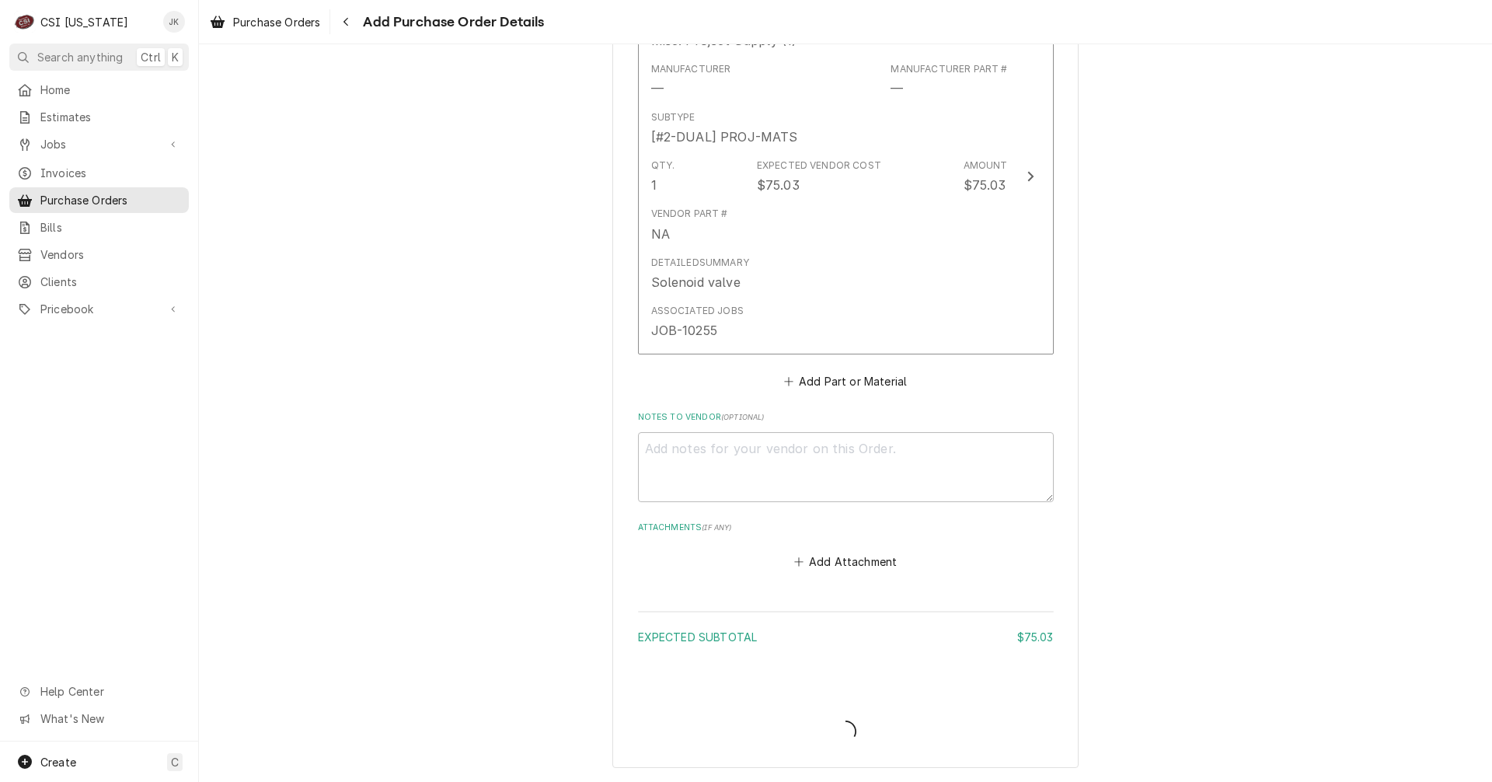
type textarea "x"
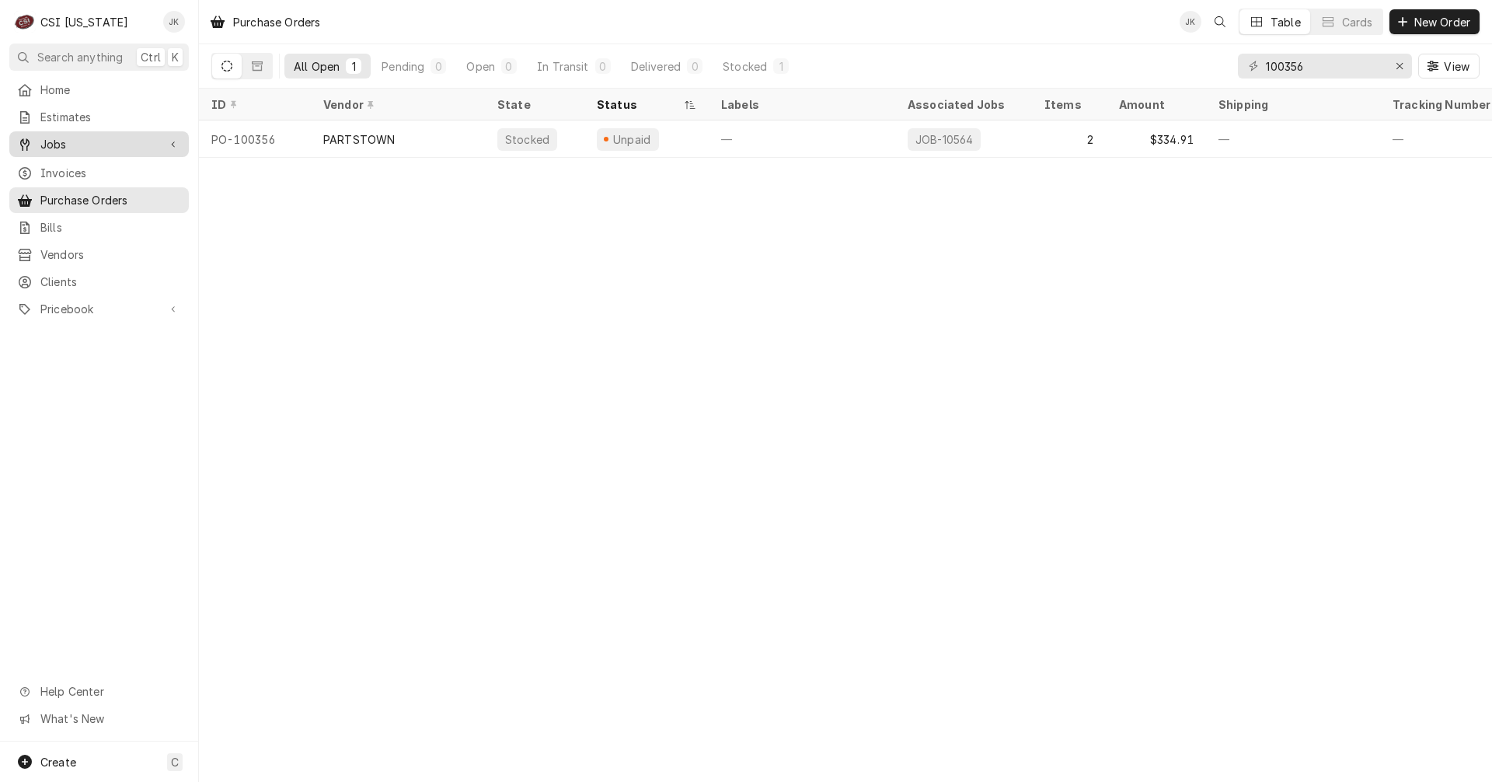
click at [89, 144] on span "Jobs" at bounding box center [98, 144] width 117 height 16
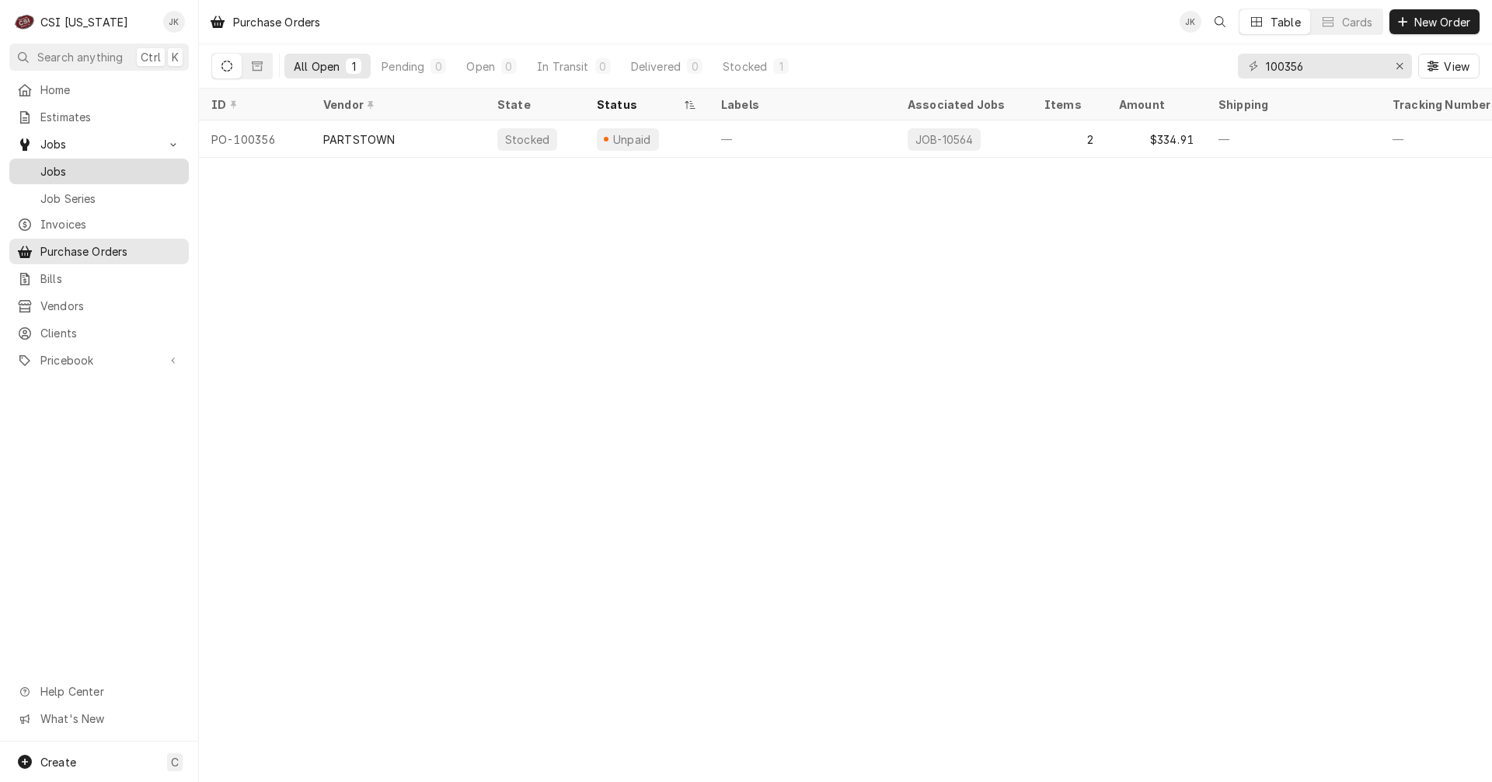
click at [86, 174] on div "Jobs" at bounding box center [98, 171] width 173 height 19
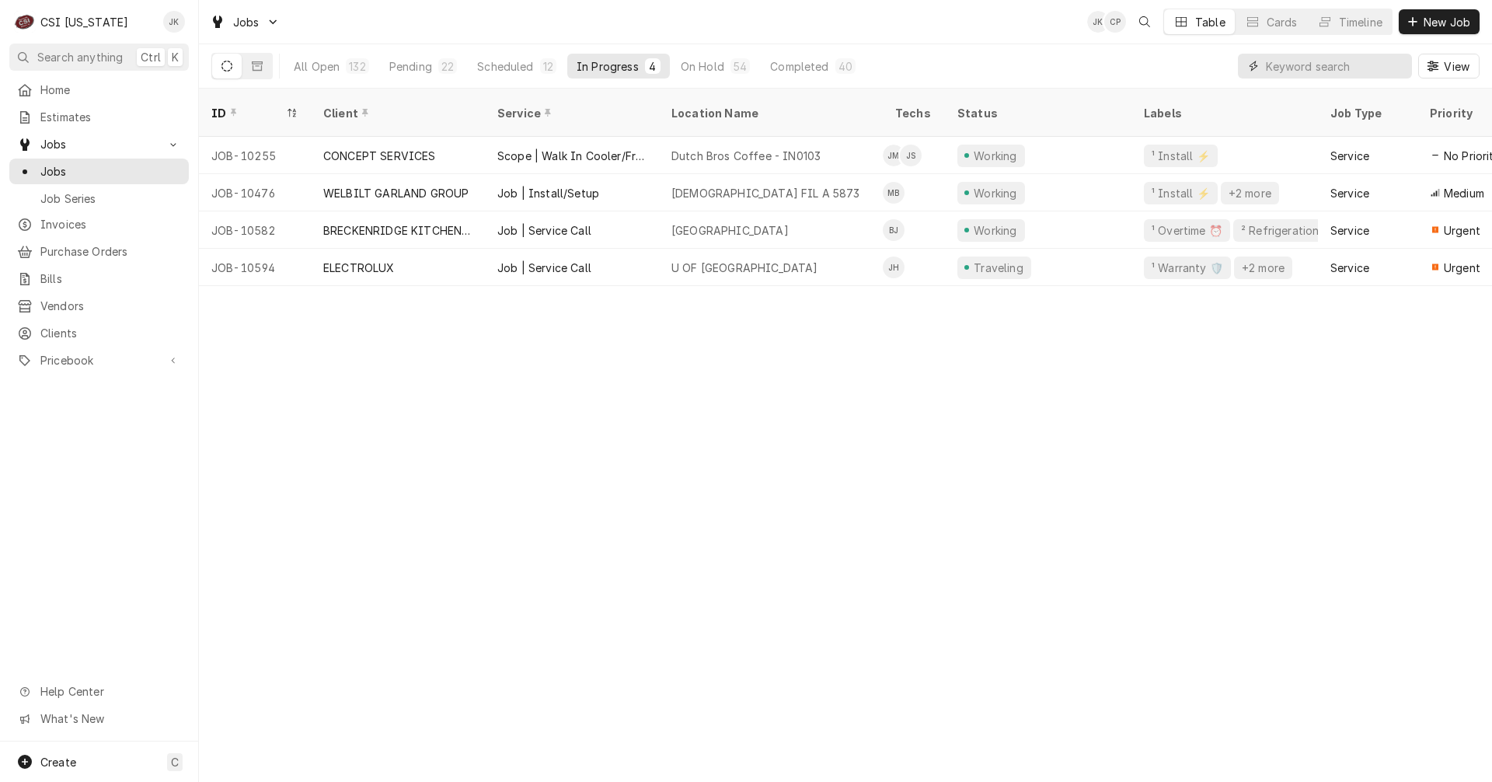
click at [1283, 68] on input "Dynamic Content Wrapper" at bounding box center [1335, 66] width 138 height 25
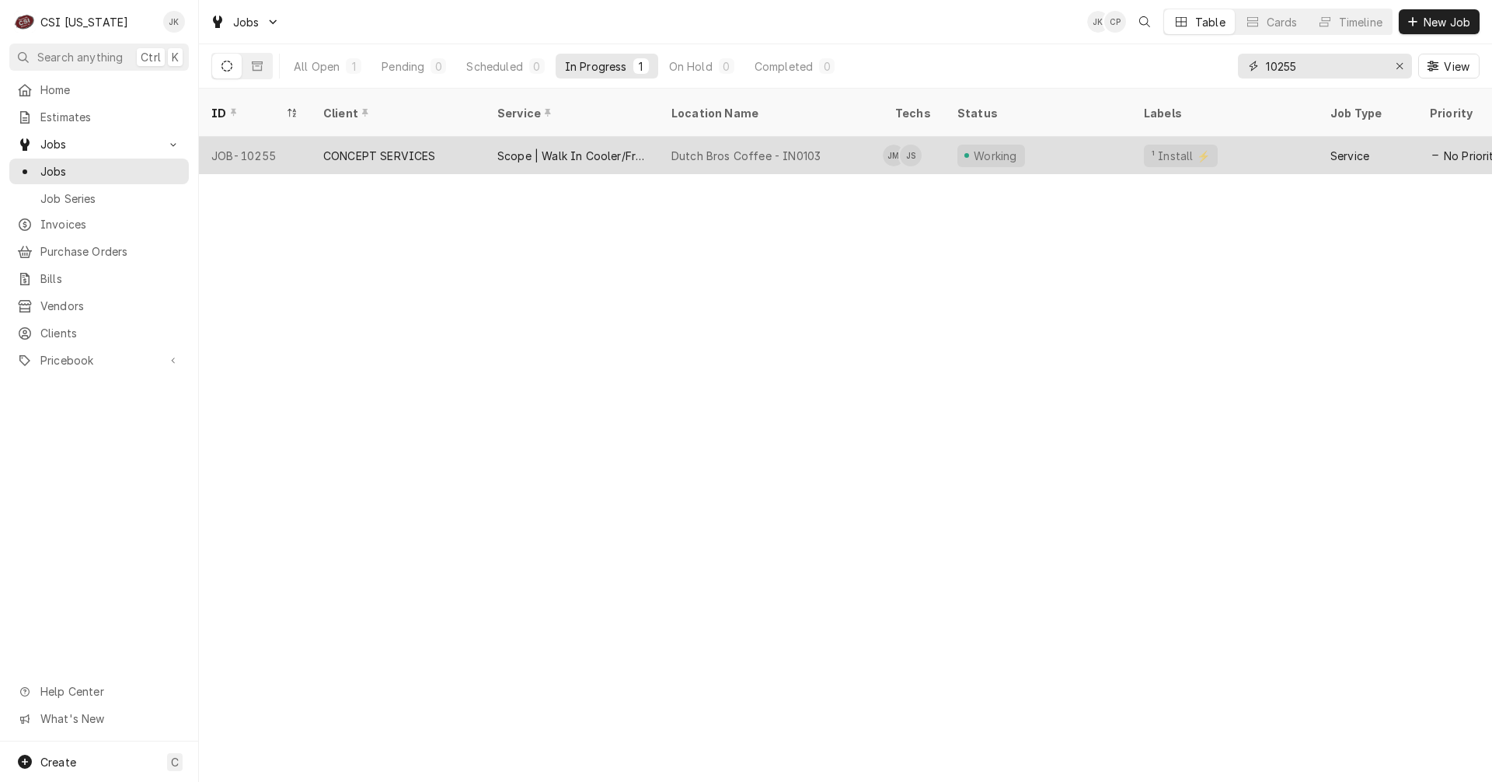
type input "10255"
click at [549, 148] on div "Scope | Walk In Cooler/Freezer Install" at bounding box center [571, 156] width 149 height 16
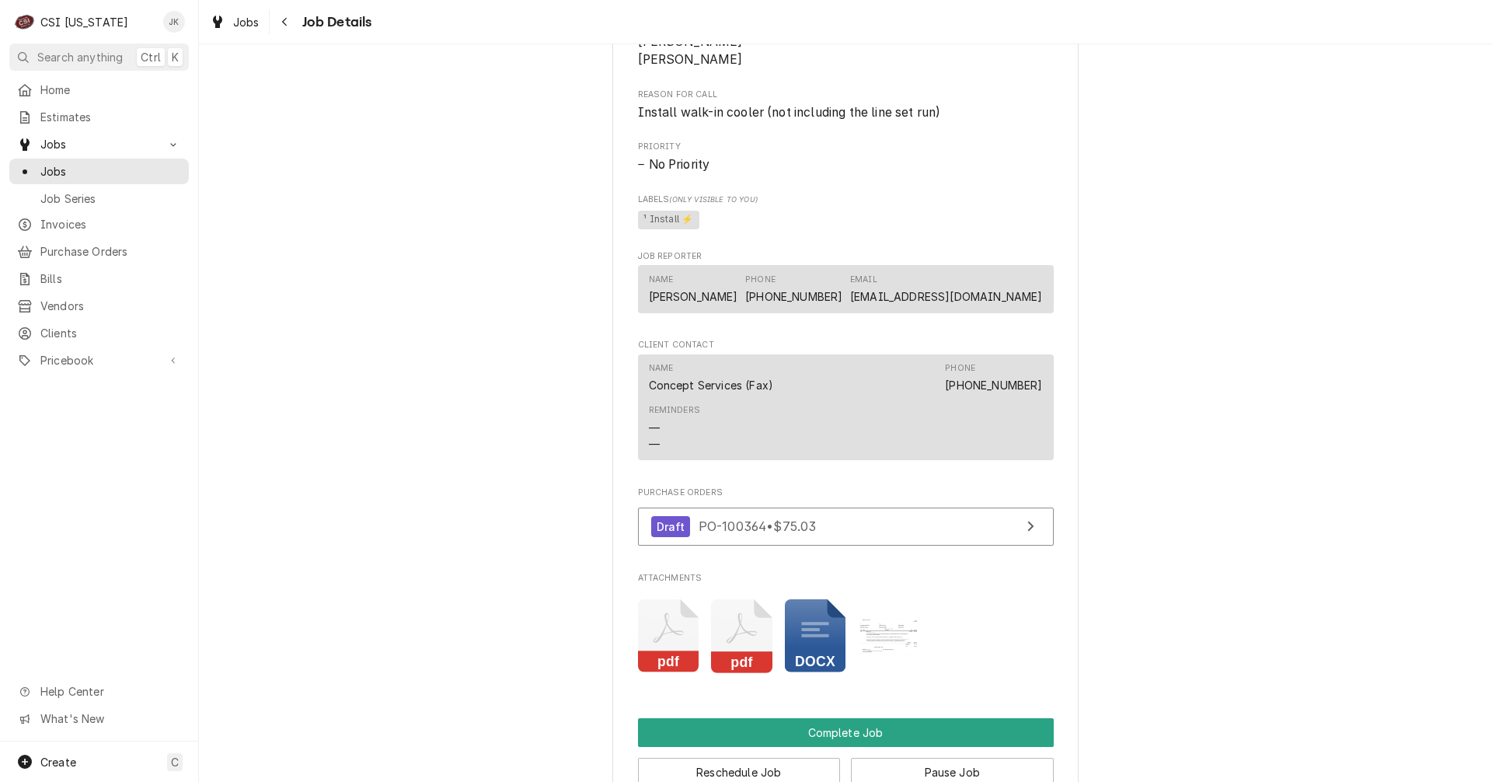
scroll to position [1088, 0]
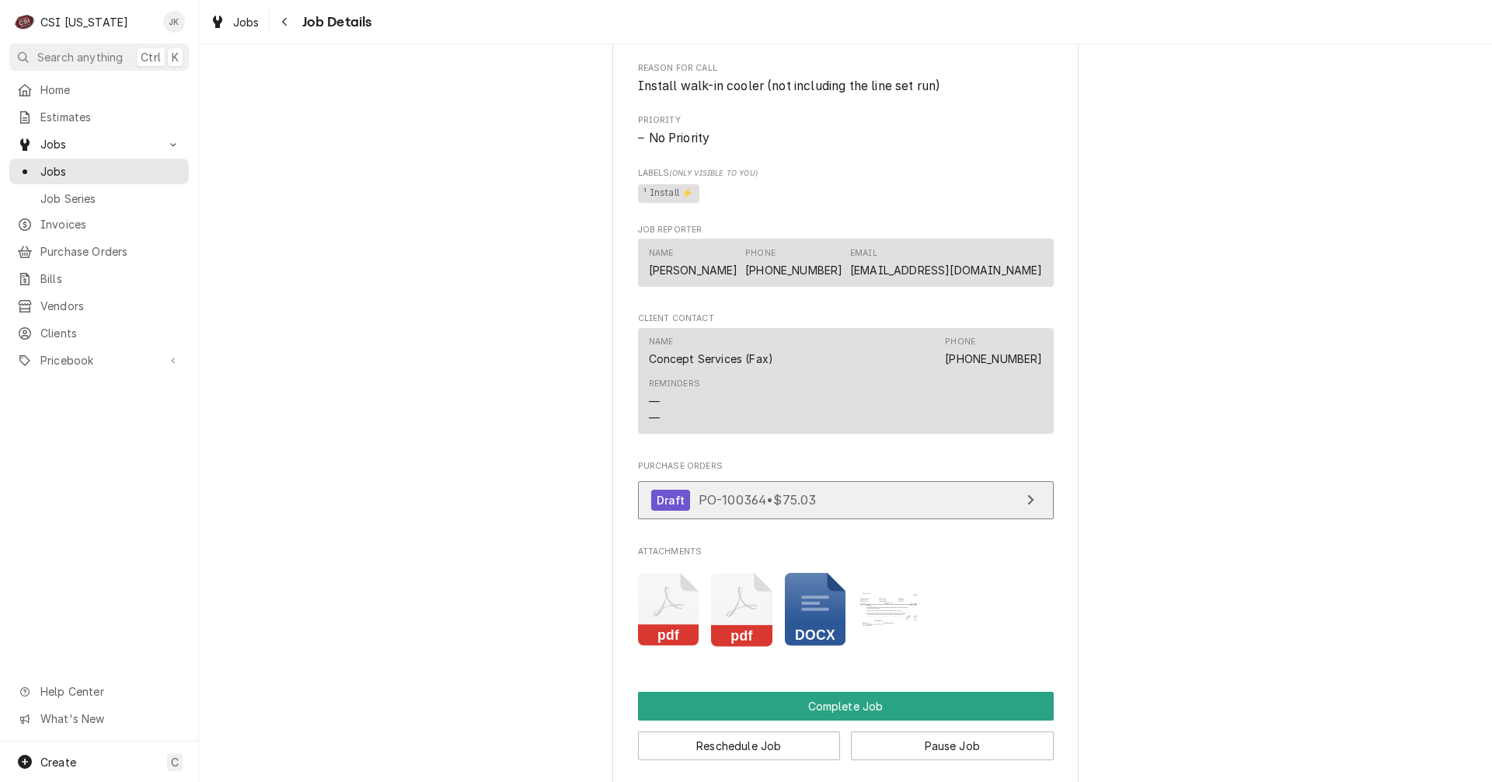
click at [721, 507] on span "PO-100364 • $75.03" at bounding box center [758, 500] width 118 height 16
